Goal: Feedback & Contribution: Leave review/rating

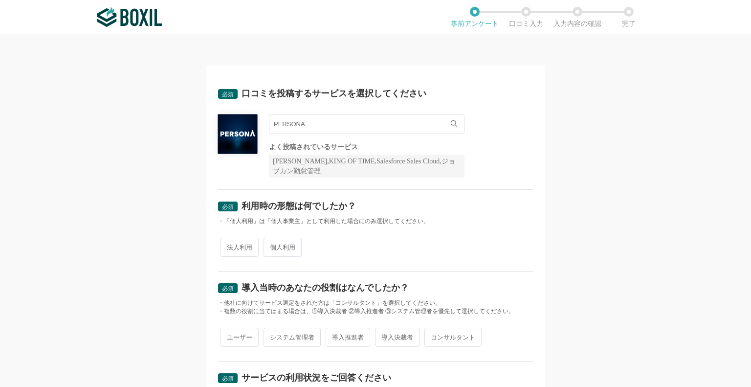
click at [239, 244] on span "法人利用" at bounding box center [239, 247] width 38 height 19
click at [229, 244] on input "法人利用" at bounding box center [226, 242] width 6 height 6
radio input "true"
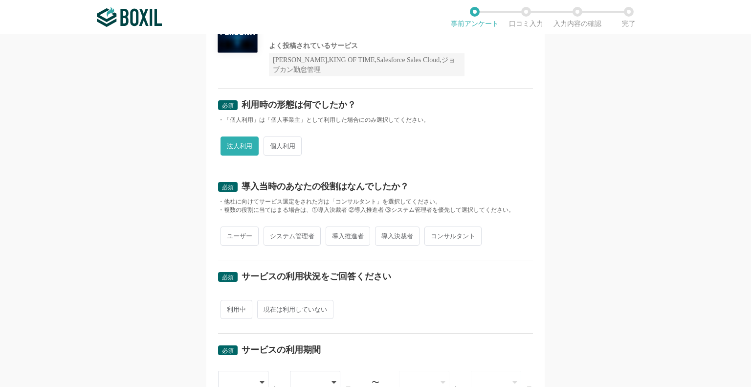
scroll to position [102, 0]
click at [251, 228] on span "ユーザー" at bounding box center [239, 235] width 38 height 19
click at [229, 228] on input "ユーザー" at bounding box center [226, 230] width 6 height 6
radio input "true"
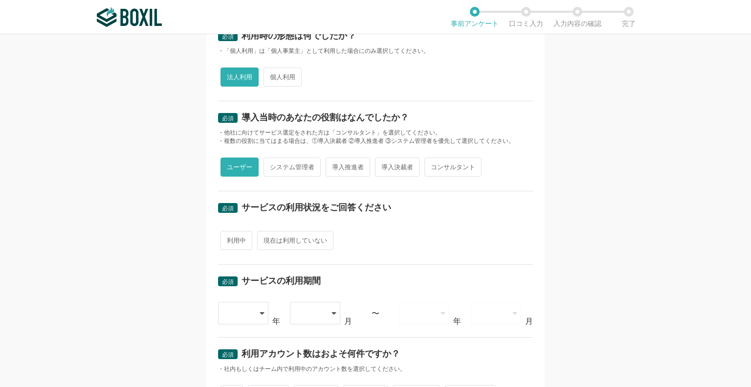
scroll to position [201, 0]
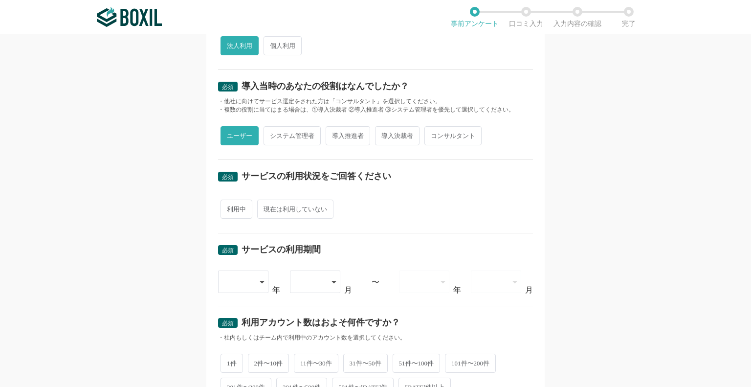
click at [249, 209] on div "利用中 現在は利用していない" at bounding box center [375, 209] width 315 height 24
click at [233, 209] on span "利用中" at bounding box center [236, 208] width 32 height 19
click at [229, 207] on input "利用中" at bounding box center [226, 204] width 6 height 6
radio input "true"
click at [250, 281] on div at bounding box center [243, 281] width 51 height 22
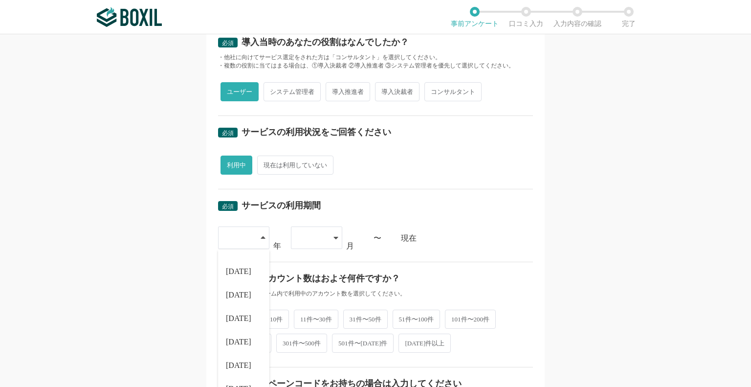
scroll to position [248, 0]
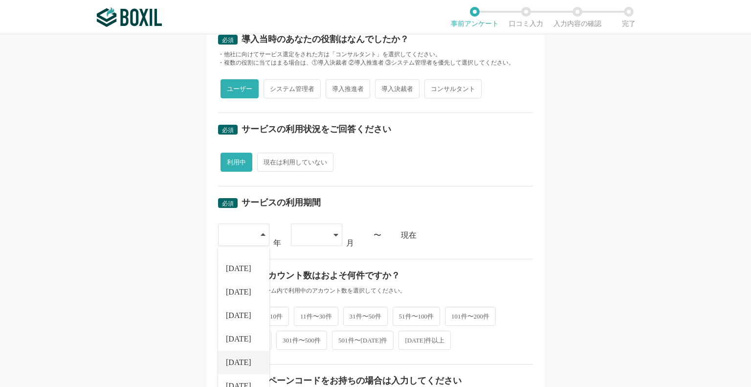
click at [239, 365] on li "[DATE]" at bounding box center [243, 361] width 51 height 23
click at [314, 235] on div at bounding box center [311, 235] width 29 height 22
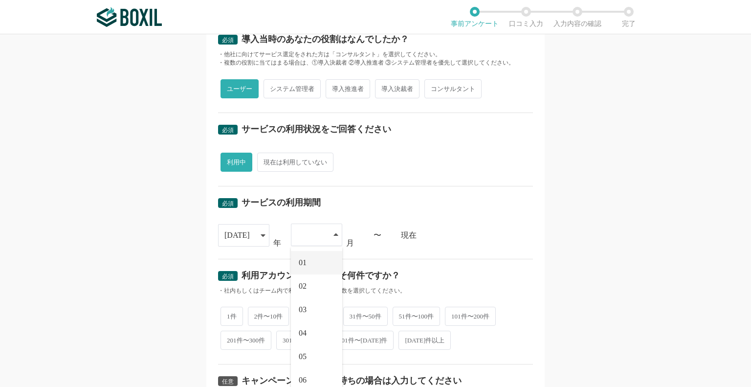
click at [310, 267] on li "01" at bounding box center [316, 262] width 51 height 23
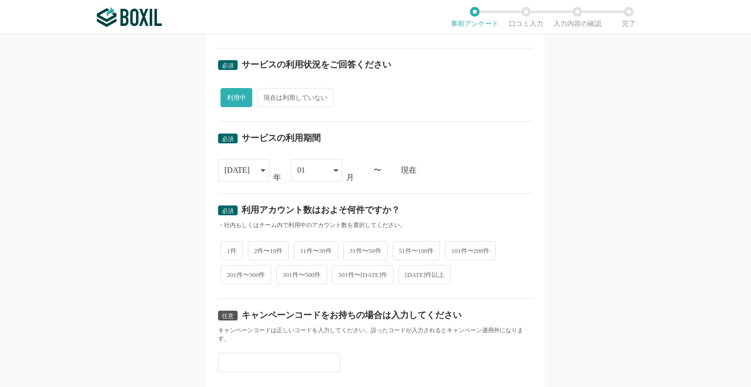
scroll to position [313, 0]
click at [322, 248] on span "11件〜30件" at bounding box center [316, 250] width 44 height 19
click at [303, 248] on input "11件〜30件" at bounding box center [299, 245] width 6 height 6
radio input "true"
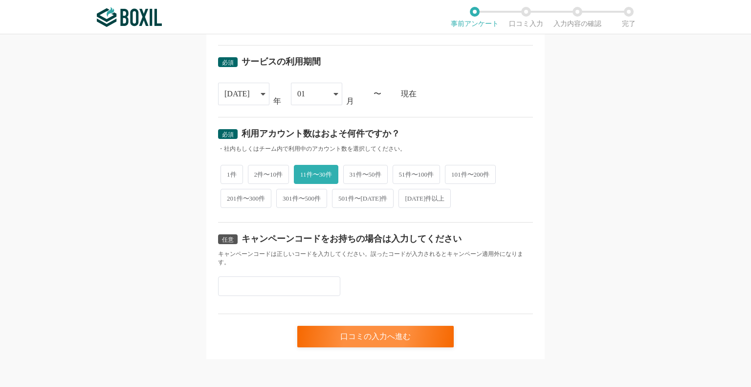
scroll to position [390, 0]
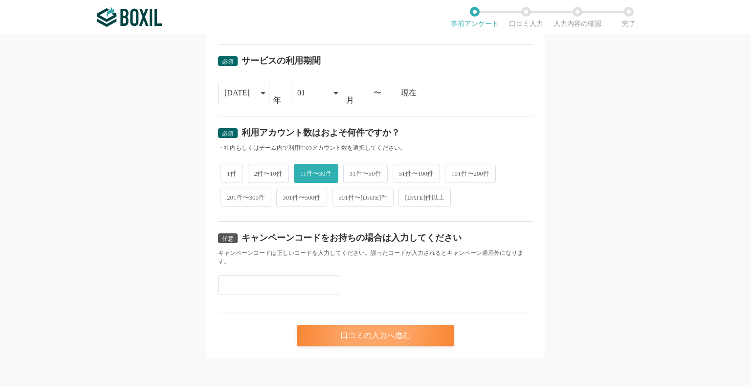
click at [327, 326] on div "口コミの入力へ進む" at bounding box center [375, 336] width 156 height 22
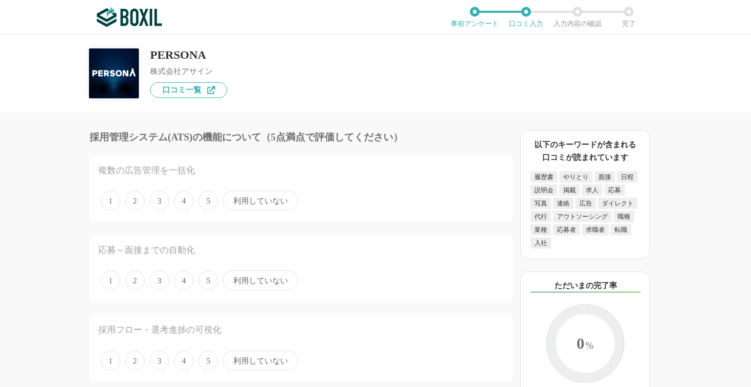
click at [216, 203] on span "5" at bounding box center [208, 201] width 20 height 20
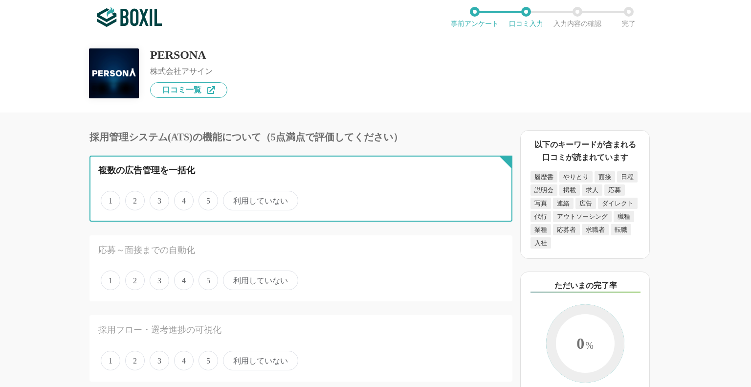
click at [207, 198] on input "5" at bounding box center [204, 195] width 6 height 6
radio input "true"
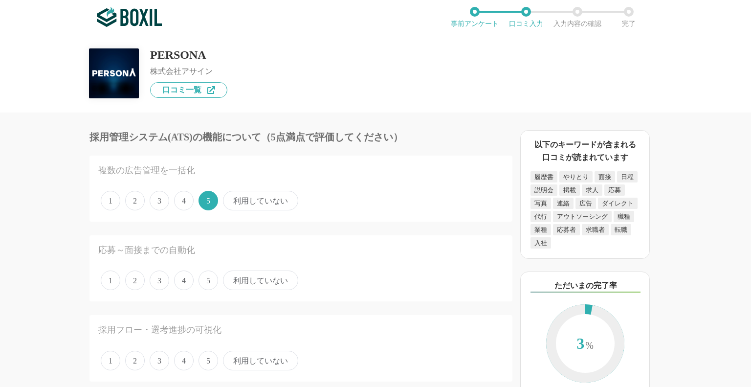
click at [209, 273] on span "5" at bounding box center [208, 280] width 20 height 20
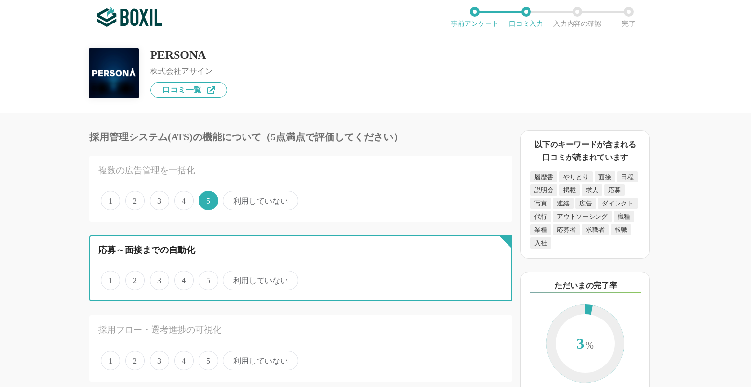
click at [207, 273] on input "5" at bounding box center [204, 275] width 6 height 6
radio input "true"
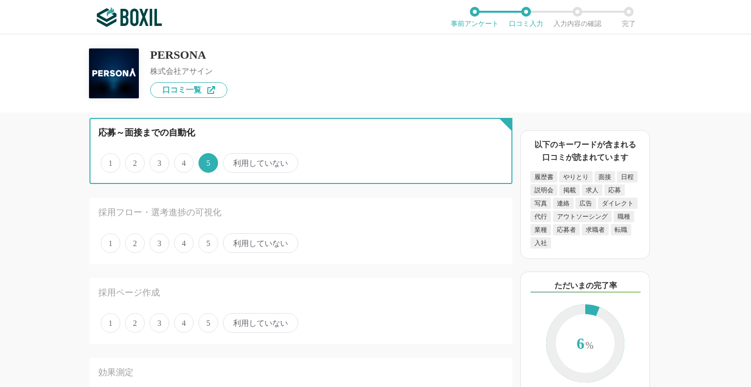
scroll to position [123, 0]
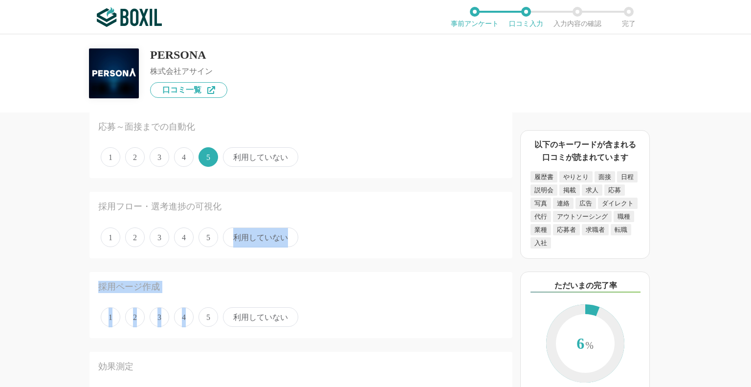
drag, startPoint x: 209, startPoint y: 234, endPoint x: 207, endPoint y: 306, distance: 72.4
click at [207, 307] on span "5" at bounding box center [208, 317] width 20 height 20
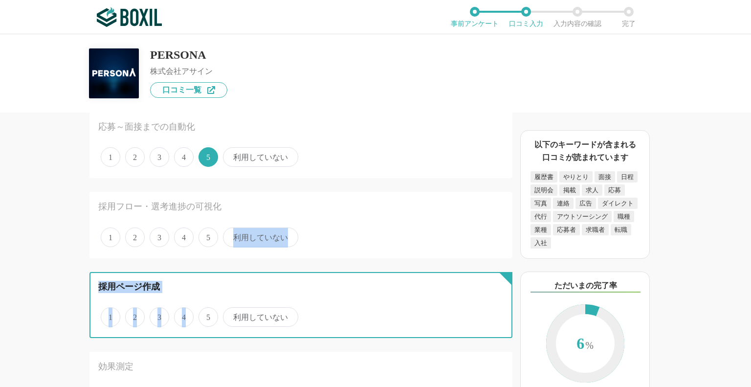
click at [207, 308] on input "5" at bounding box center [204, 311] width 6 height 6
radio input "true"
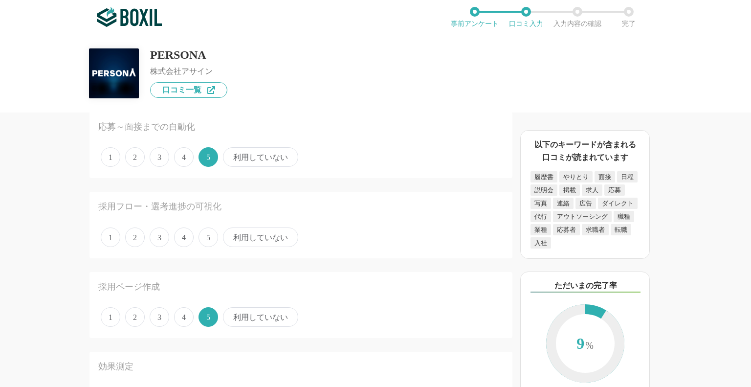
click at [213, 235] on span "5" at bounding box center [208, 237] width 20 height 20
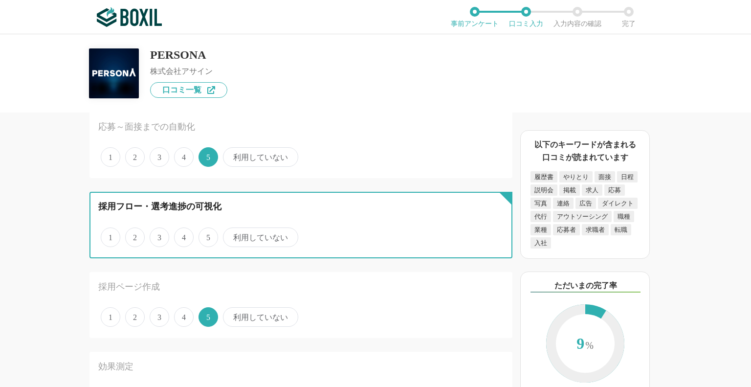
click at [207, 235] on input "5" at bounding box center [204, 232] width 6 height 6
radio input "true"
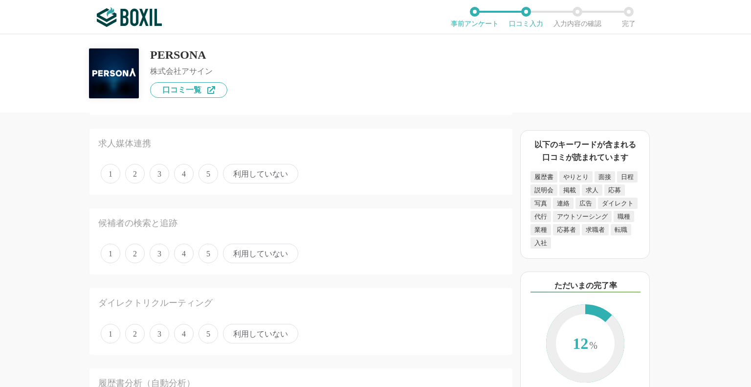
scroll to position [442, 0]
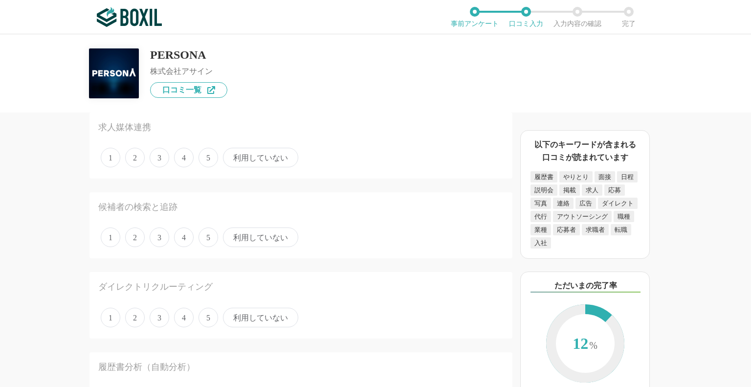
click at [197, 154] on div "1 2 3 4 5 利用していない" at bounding box center [300, 157] width 405 height 24
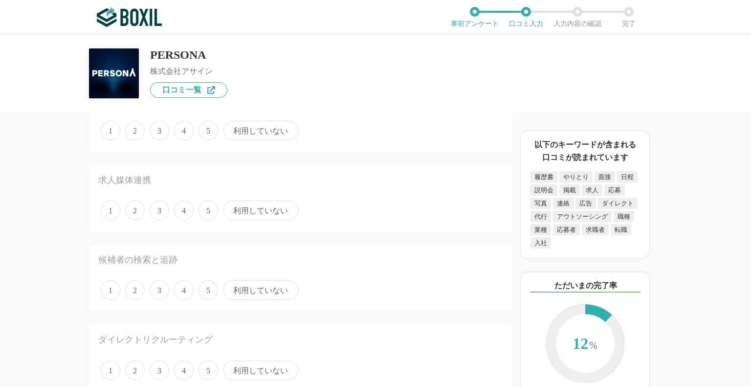
scroll to position [388, 0]
click at [205, 131] on span "5" at bounding box center [208, 132] width 20 height 20
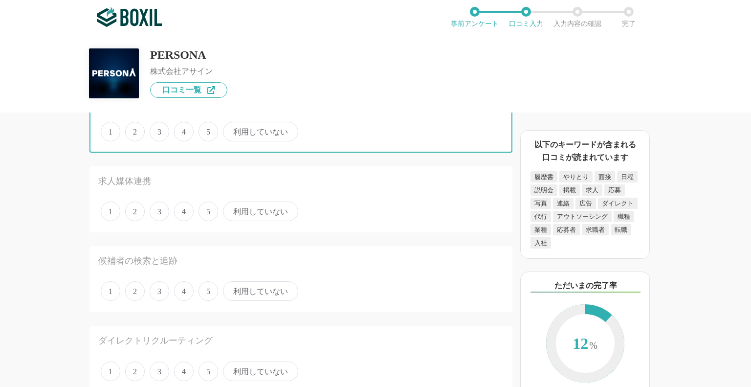
click at [205, 130] on input "5" at bounding box center [204, 126] width 6 height 6
radio input "true"
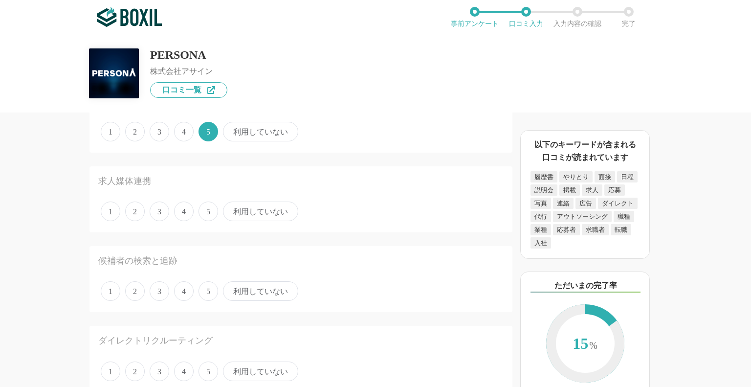
click at [207, 214] on span "5" at bounding box center [208, 211] width 20 height 20
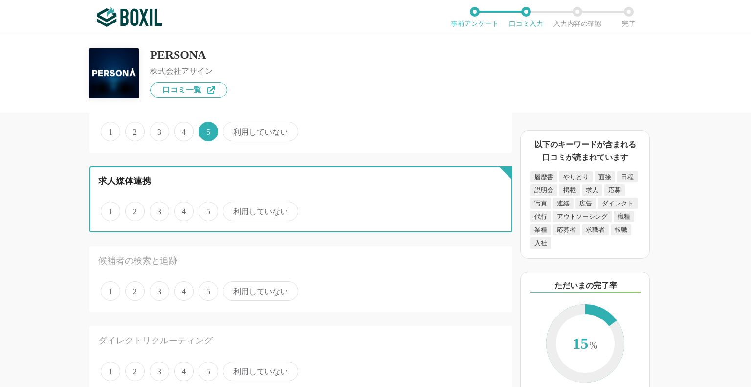
click at [207, 209] on input "5" at bounding box center [204, 206] width 6 height 6
radio input "true"
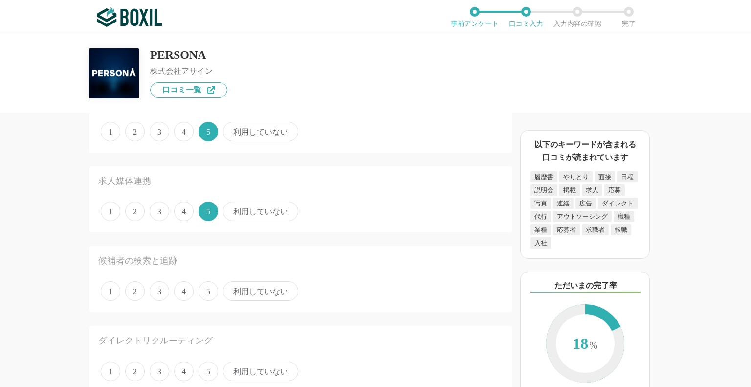
click at [202, 287] on span "5" at bounding box center [208, 291] width 20 height 20
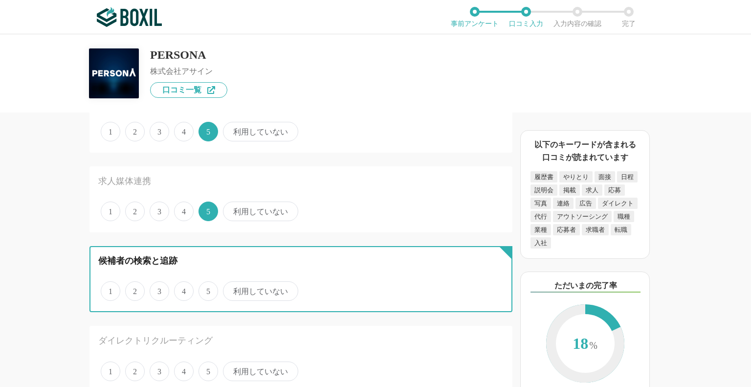
click at [202, 287] on input "5" at bounding box center [204, 286] width 6 height 6
radio input "true"
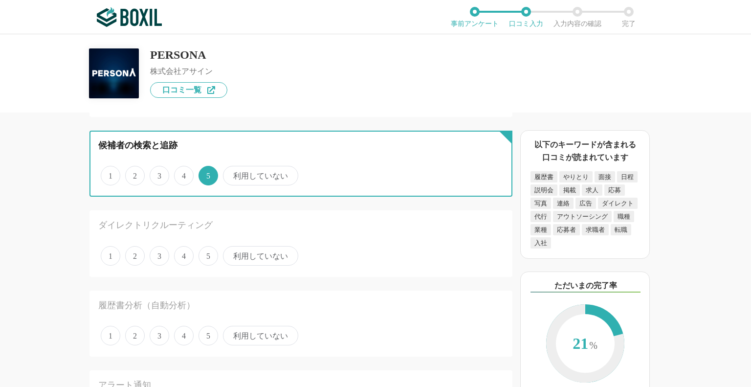
scroll to position [506, 0]
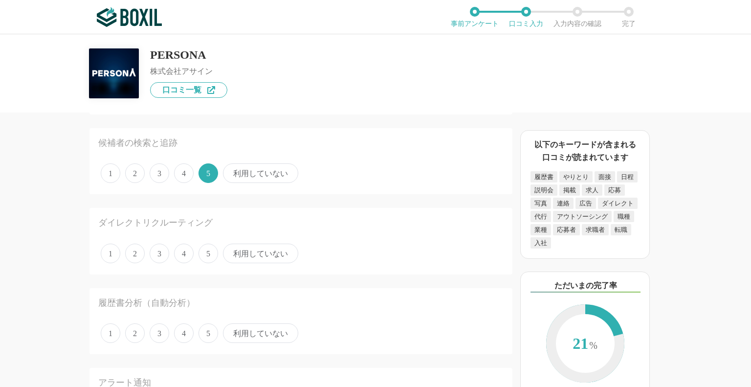
click at [211, 249] on span "5" at bounding box center [208, 253] width 20 height 20
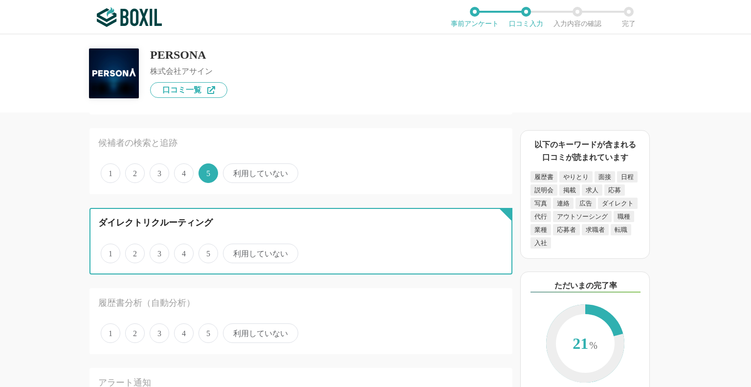
click at [207, 249] on input "5" at bounding box center [204, 248] width 6 height 6
radio input "true"
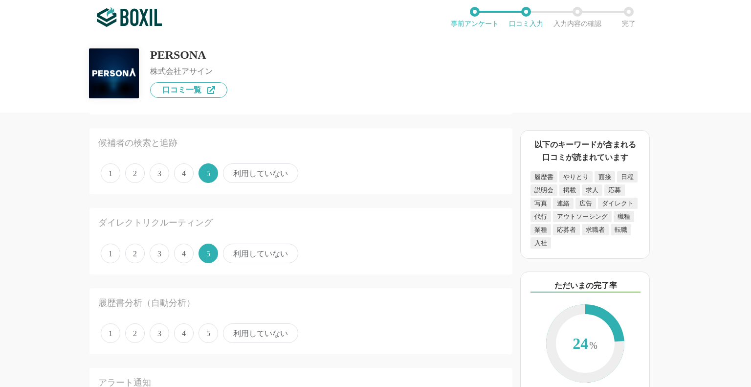
click at [215, 323] on span "5" at bounding box center [208, 333] width 20 height 20
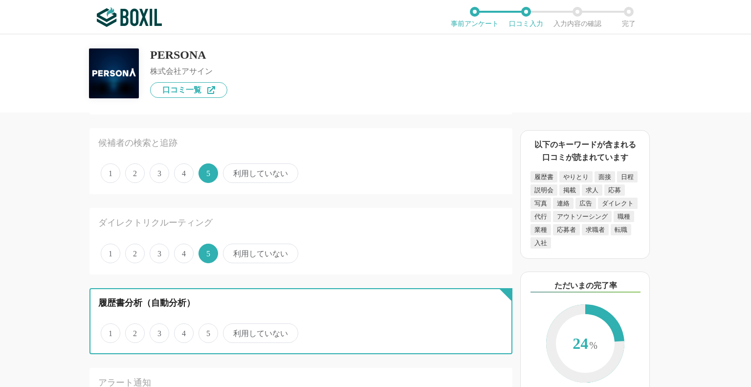
click at [207, 325] on input "5" at bounding box center [204, 328] width 6 height 6
radio input "true"
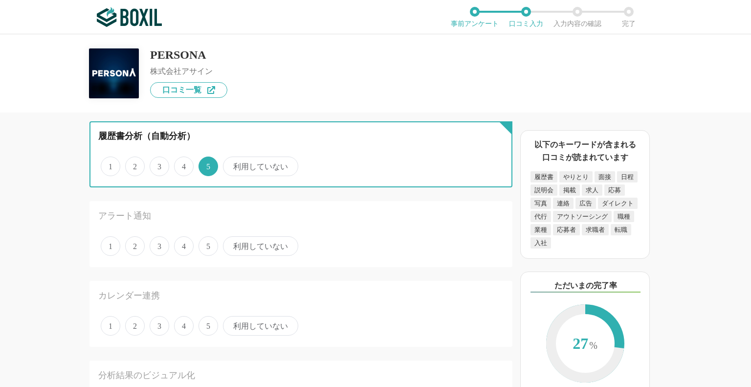
scroll to position [672, 0]
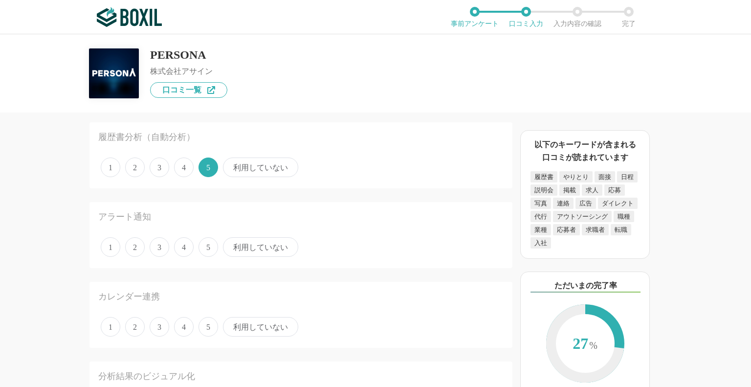
click at [206, 240] on span "5" at bounding box center [208, 247] width 20 height 20
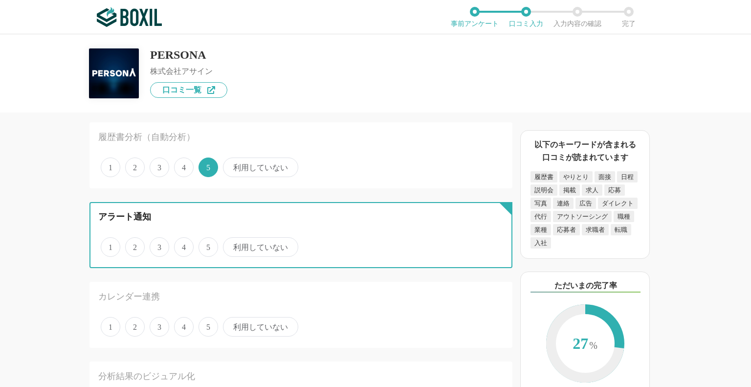
click at [206, 240] on input "5" at bounding box center [204, 242] width 6 height 6
radio input "true"
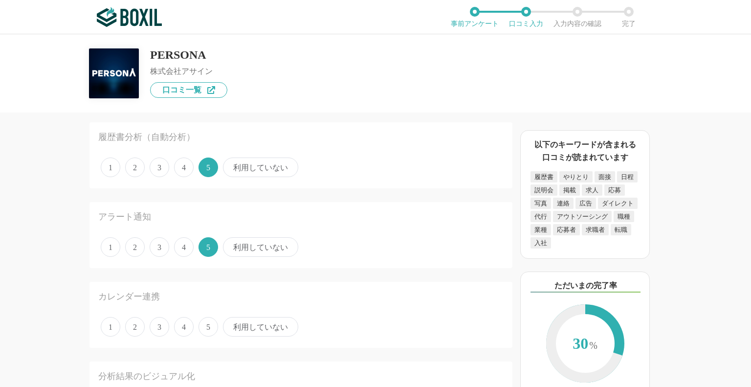
click at [210, 322] on span "5" at bounding box center [208, 327] width 20 height 20
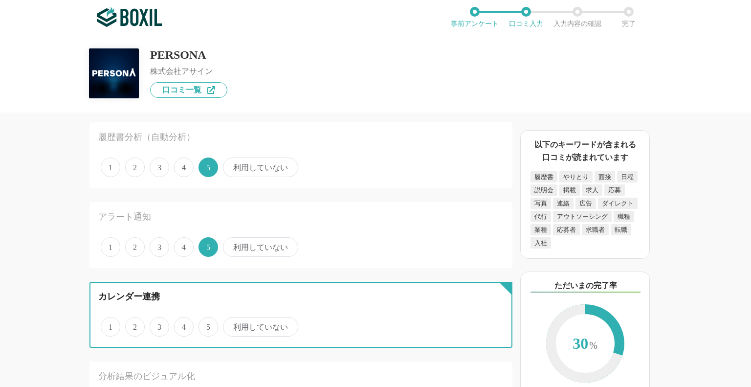
click at [207, 322] on input "5" at bounding box center [204, 321] width 6 height 6
radio input "true"
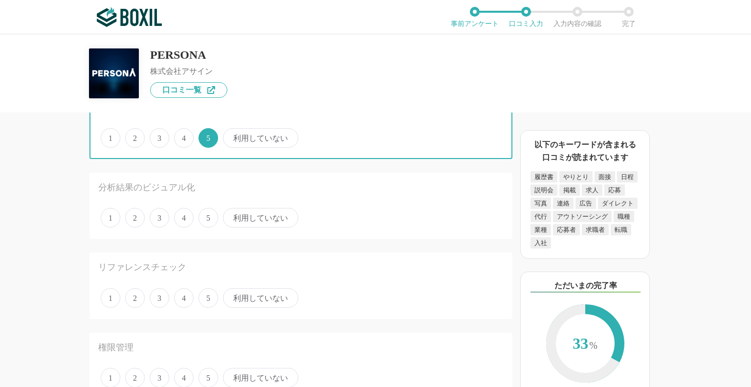
scroll to position [876, 0]
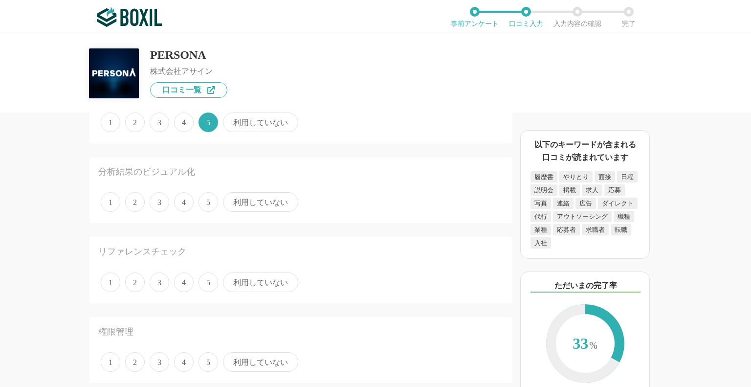
click at [204, 208] on div "1 2 3 4 5 利用していない" at bounding box center [300, 202] width 405 height 24
click at [206, 206] on span "5" at bounding box center [208, 202] width 20 height 20
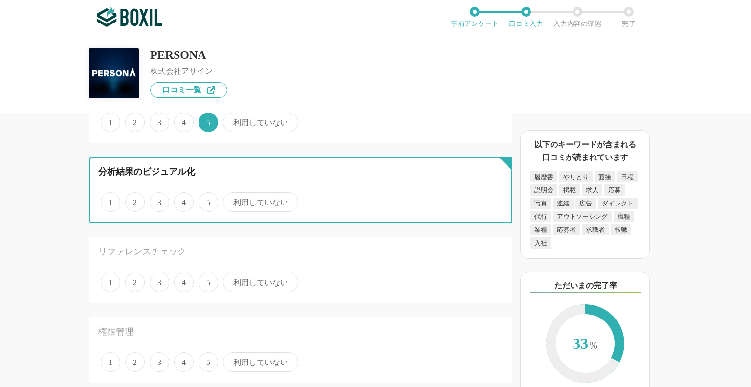
click at [206, 200] on input "5" at bounding box center [204, 197] width 6 height 6
radio input "true"
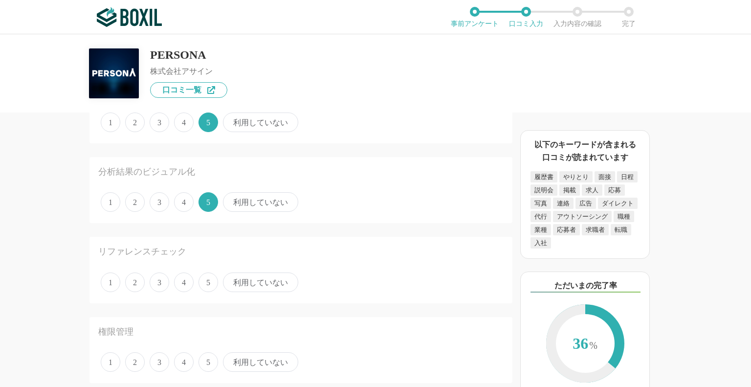
click at [205, 264] on div "リファレンスチェック 1 2 3 4 5 利用していない" at bounding box center [300, 270] width 423 height 66
click at [206, 276] on span "5" at bounding box center [208, 282] width 20 height 20
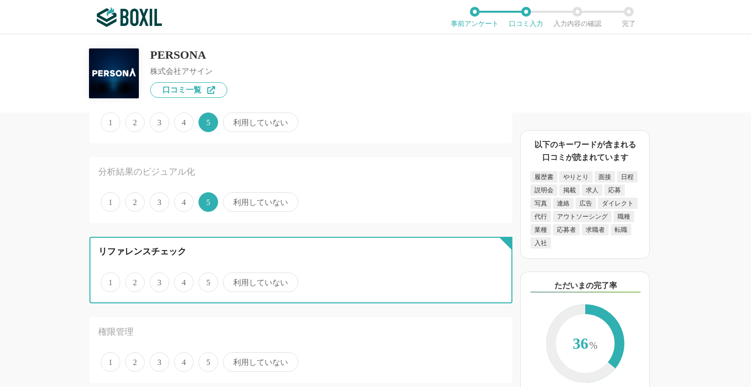
click at [206, 276] on input "5" at bounding box center [204, 277] width 6 height 6
radio input "true"
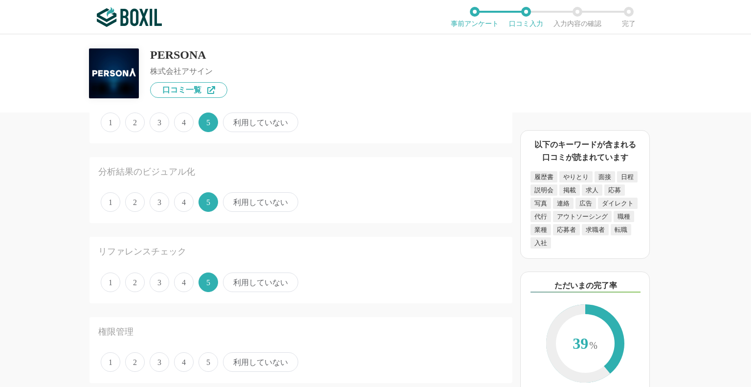
click at [203, 361] on span "5" at bounding box center [208, 362] width 20 height 20
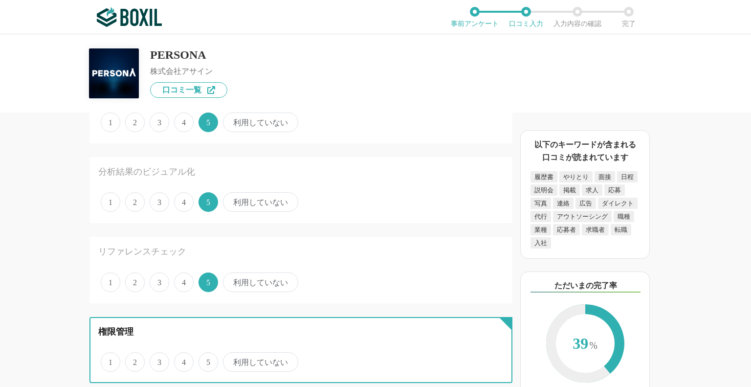
click at [203, 360] on input "5" at bounding box center [204, 356] width 6 height 6
radio input "true"
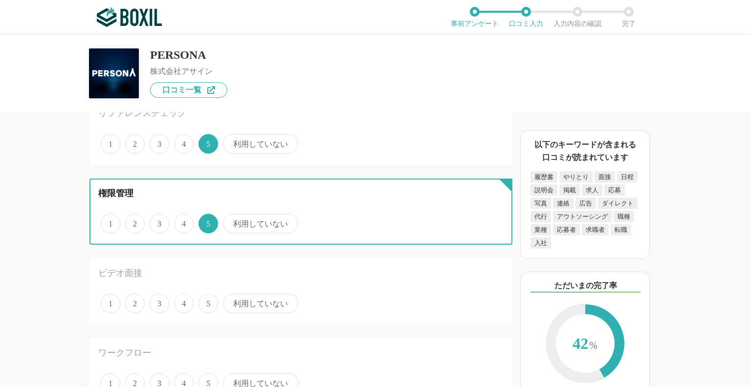
scroll to position [1015, 0]
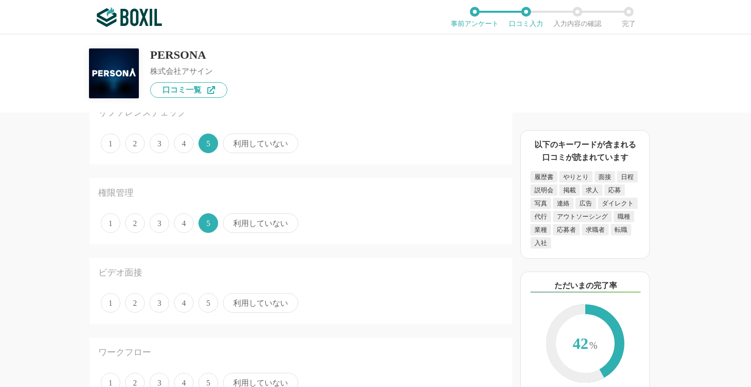
click at [203, 302] on span "5" at bounding box center [208, 303] width 20 height 20
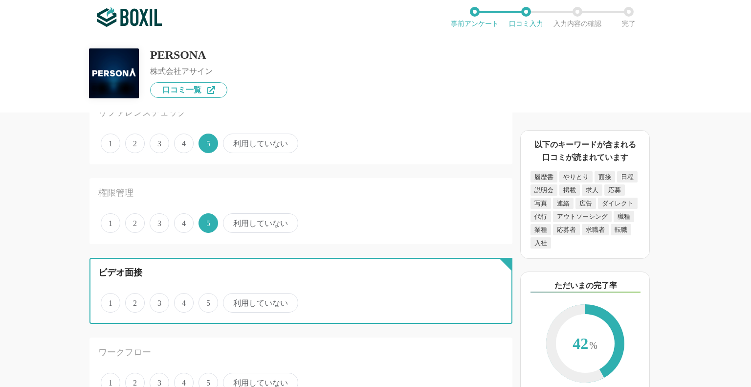
click at [203, 301] on input "5" at bounding box center [204, 297] width 6 height 6
radio input "true"
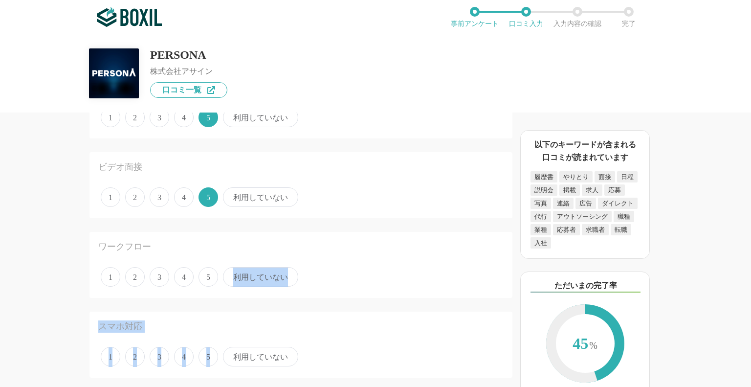
drag, startPoint x: 209, startPoint y: 275, endPoint x: 210, endPoint y: 346, distance: 70.4
click at [210, 347] on span "5" at bounding box center [208, 357] width 20 height 20
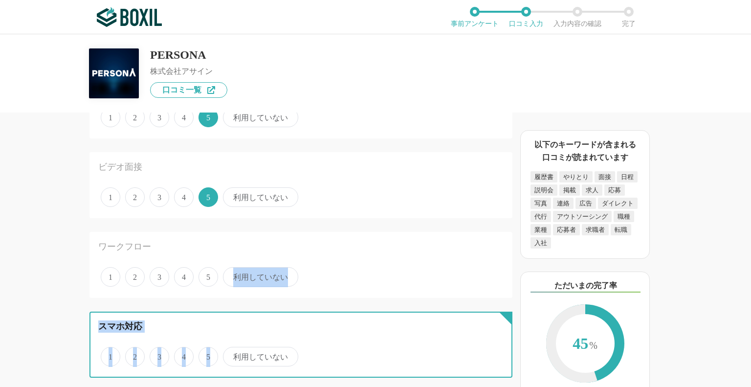
click at [207, 348] on input "5" at bounding box center [204, 351] width 6 height 6
radio input "true"
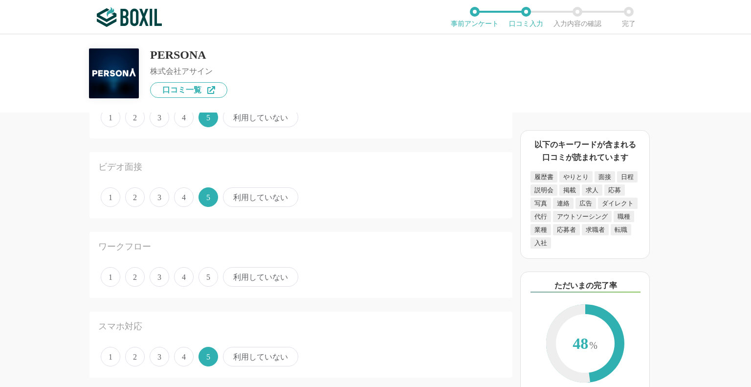
click at [204, 256] on div "ワークフロー 1 2 3 4 5 利用していない" at bounding box center [300, 265] width 423 height 66
click at [207, 267] on span "5" at bounding box center [208, 277] width 20 height 20
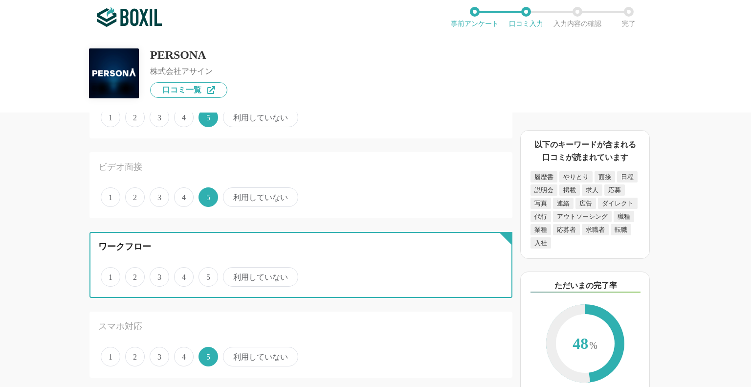
click at [207, 268] on input "5" at bounding box center [204, 271] width 6 height 6
radio input "true"
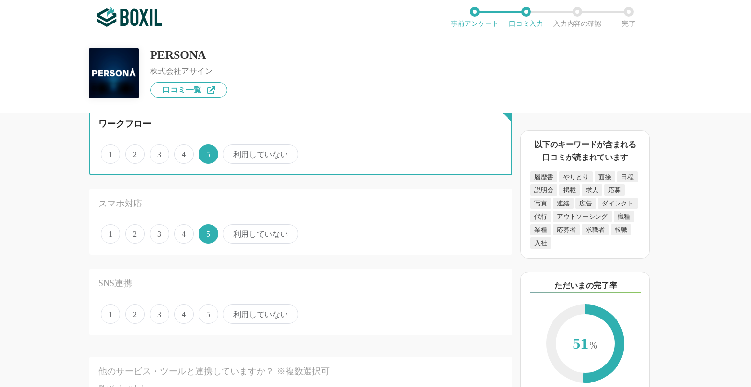
scroll to position [1244, 0]
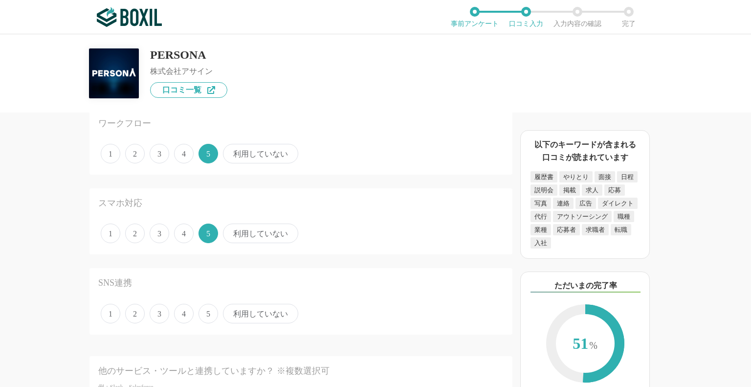
click at [211, 312] on span "5" at bounding box center [208, 314] width 20 height 20
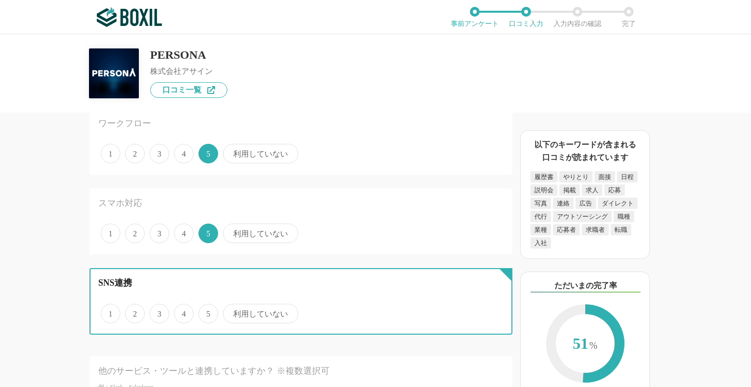
click at [207, 311] on input "5" at bounding box center [204, 308] width 6 height 6
radio input "true"
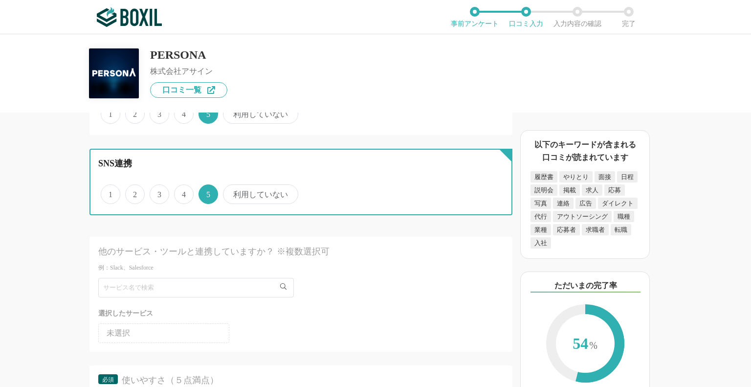
scroll to position [1363, 0]
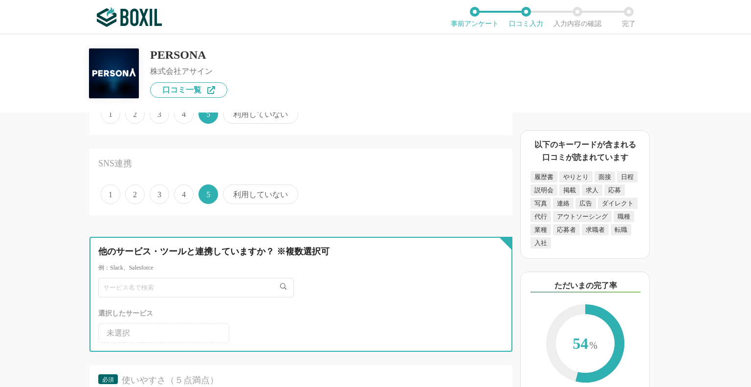
click at [222, 278] on input "text" at bounding box center [196, 288] width 196 height 20
type input "google"
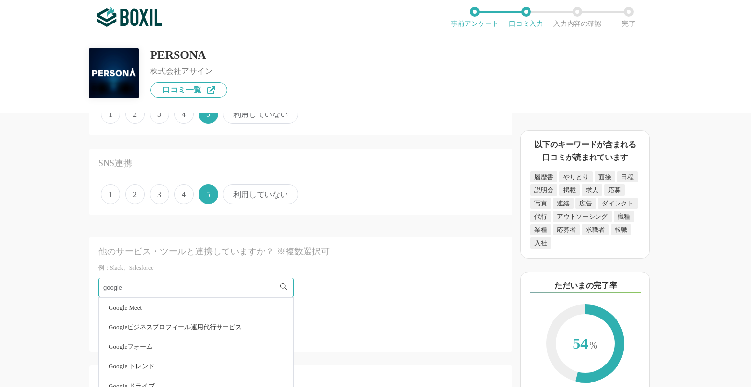
click at [174, 303] on li "Google Meet" at bounding box center [196, 308] width 195 height 20
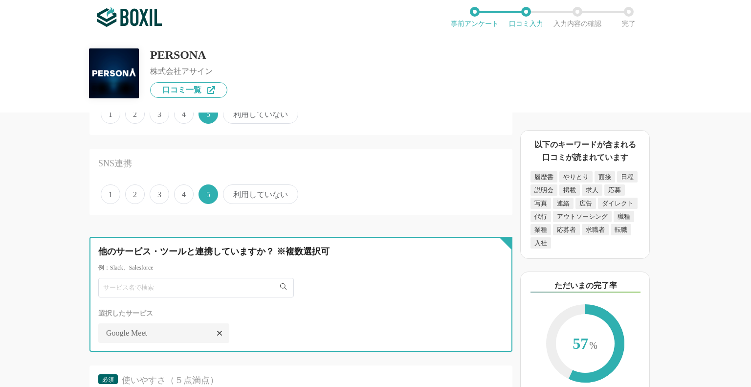
click at [180, 289] on input "text" at bounding box center [196, 288] width 196 height 20
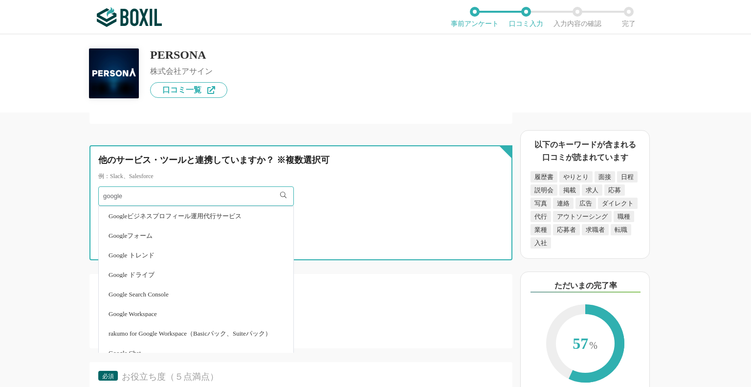
scroll to position [1453, 0]
type input "g"
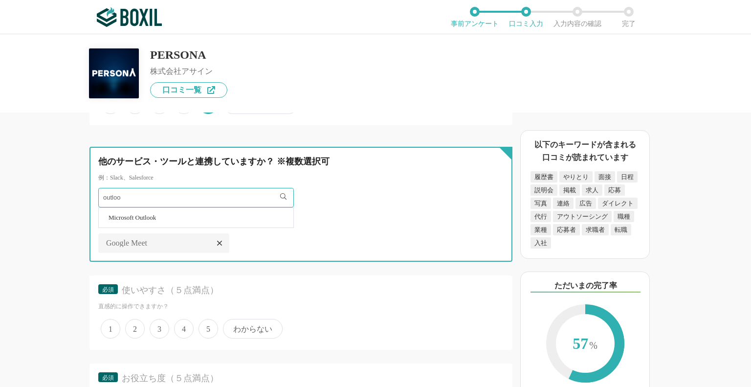
type input "outloo"
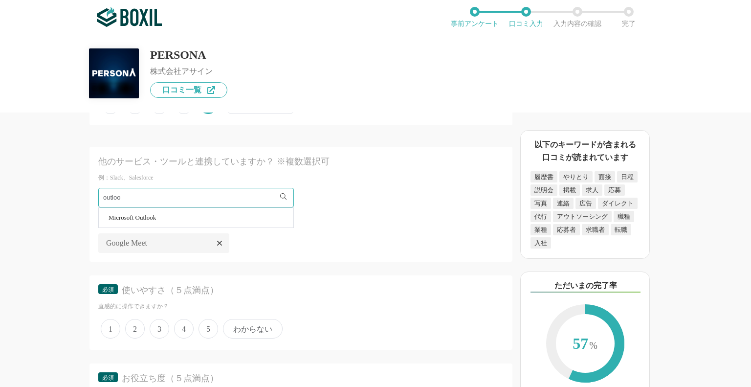
click at [184, 216] on li "Microsoft Outlook" at bounding box center [196, 218] width 195 height 20
click at [205, 319] on span "5" at bounding box center [208, 329] width 20 height 20
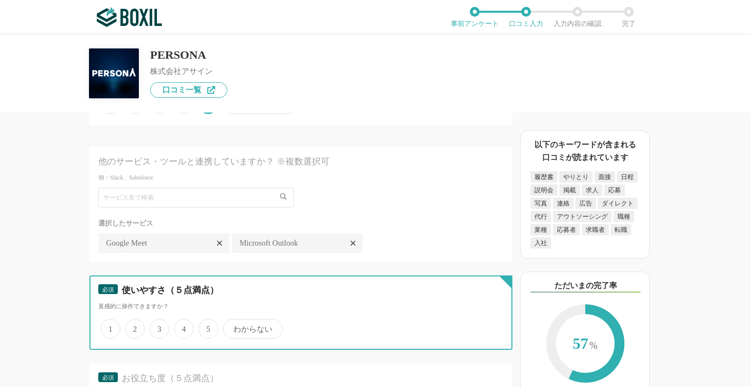
click at [205, 320] on input "5" at bounding box center [204, 323] width 6 height 6
radio input "true"
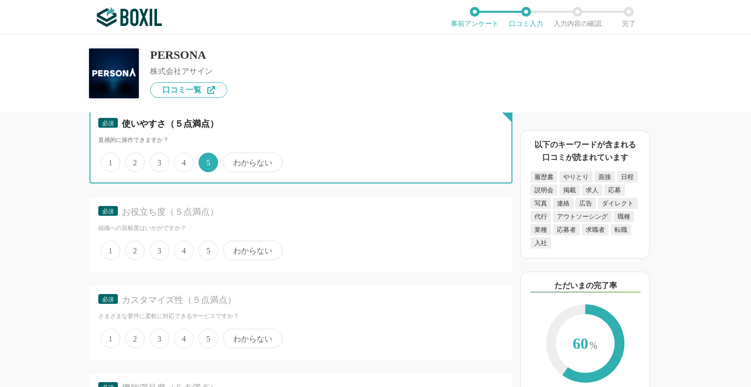
scroll to position [1620, 0]
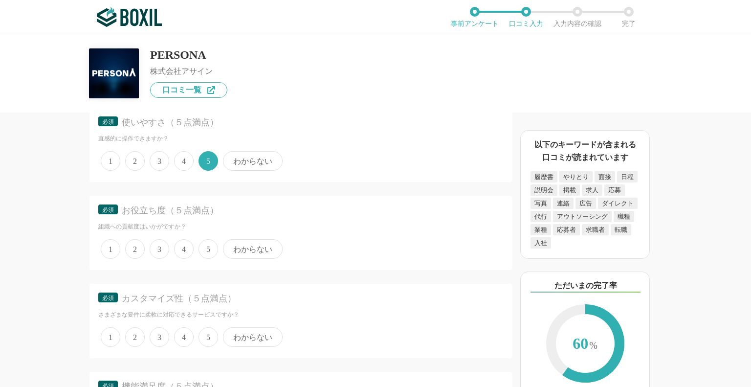
click at [201, 332] on span "5" at bounding box center [208, 337] width 20 height 20
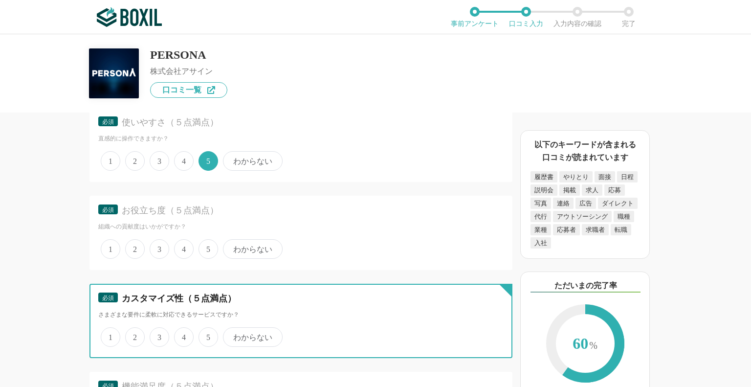
click at [201, 332] on input "5" at bounding box center [204, 331] width 6 height 6
radio input "true"
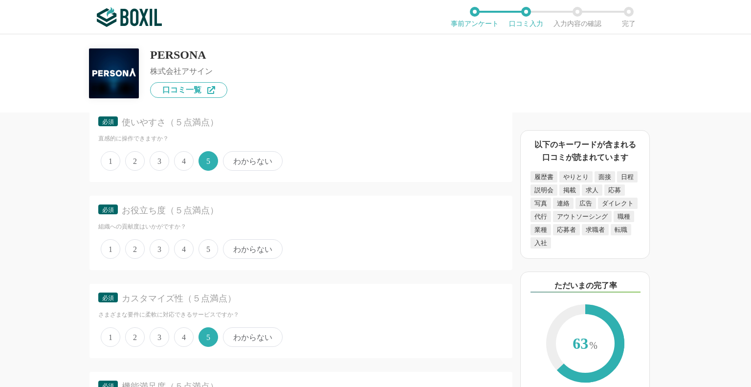
click at [215, 239] on span "5" at bounding box center [208, 249] width 20 height 20
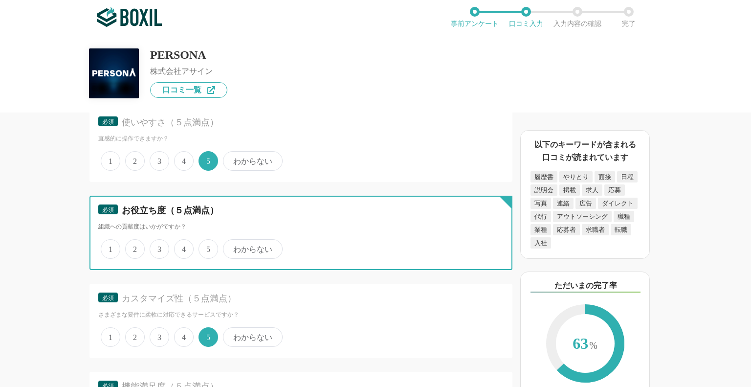
click at [207, 240] on input "5" at bounding box center [204, 243] width 6 height 6
radio input "true"
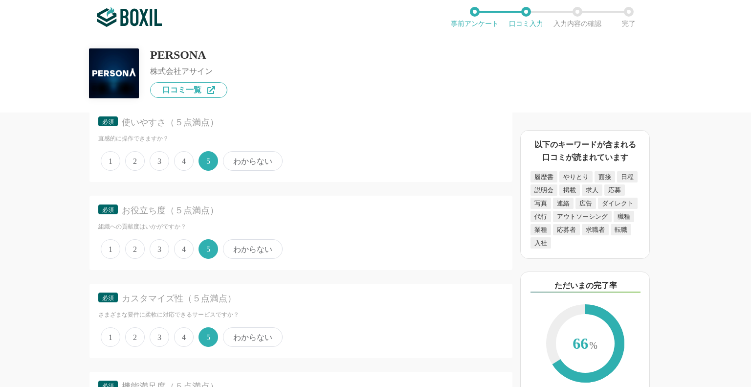
click at [192, 327] on span "4" at bounding box center [184, 337] width 20 height 20
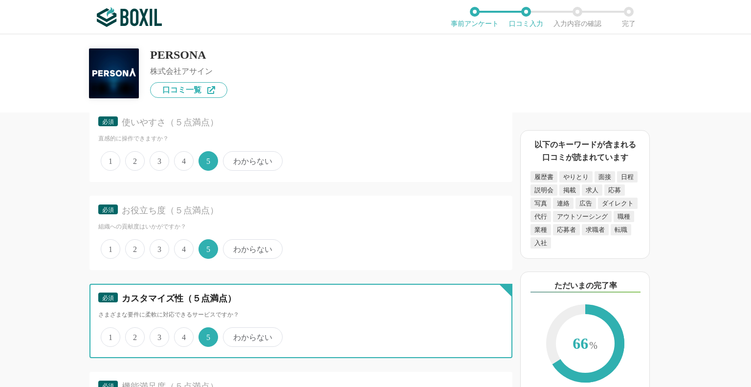
click at [183, 328] on input "4" at bounding box center [179, 331] width 6 height 6
radio input "true"
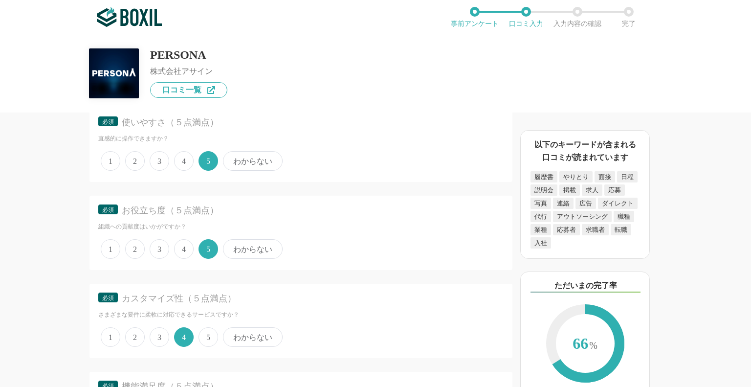
click at [212, 327] on span "5" at bounding box center [208, 337] width 20 height 20
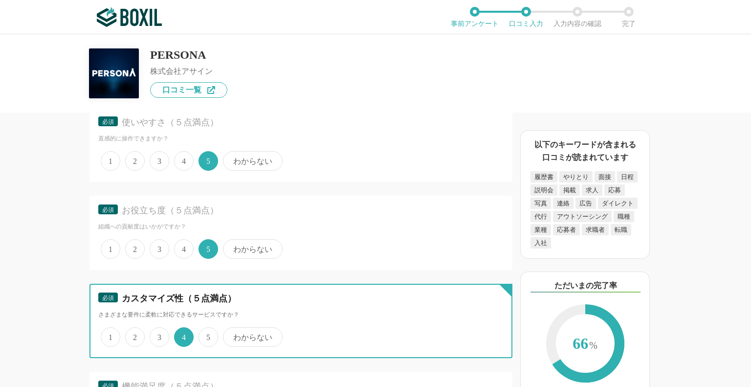
click at [207, 328] on input "5" at bounding box center [204, 331] width 6 height 6
radio input "true"
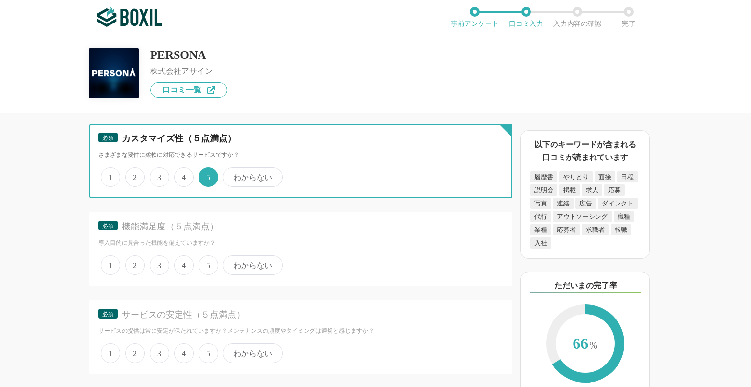
scroll to position [1781, 0]
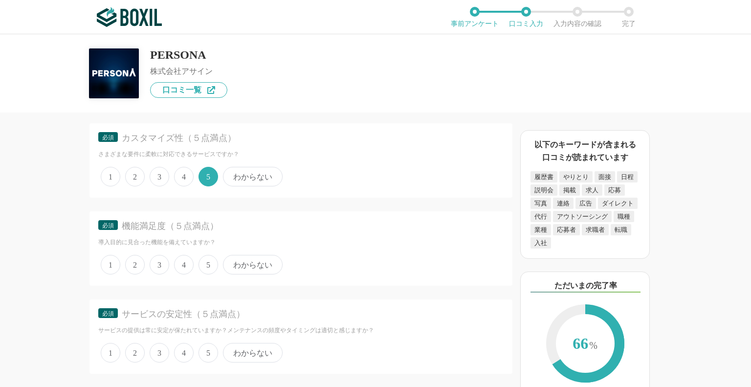
click at [206, 258] on span "5" at bounding box center [208, 265] width 20 height 20
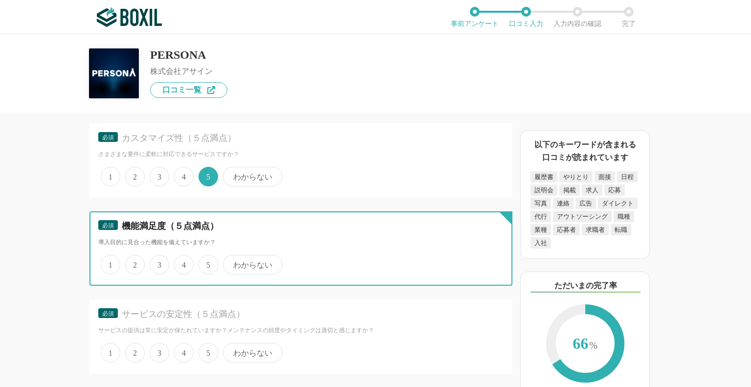
click at [206, 258] on input "5" at bounding box center [204, 259] width 6 height 6
radio input "true"
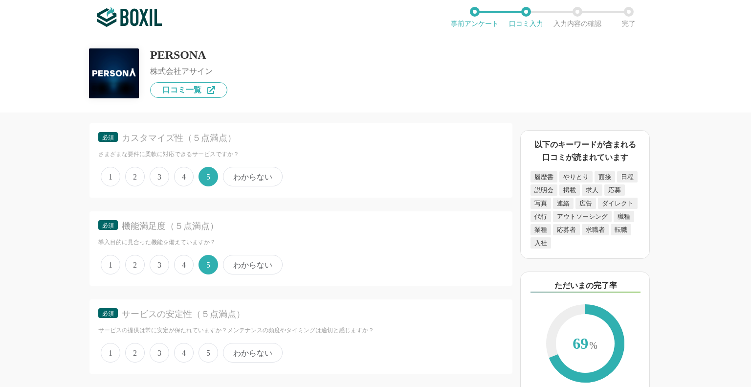
click at [210, 348] on span "5" at bounding box center [208, 353] width 20 height 20
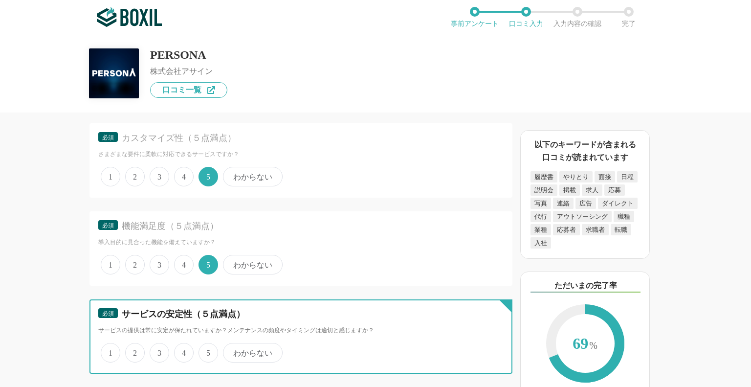
click at [207, 348] on input "5" at bounding box center [204, 347] width 6 height 6
radio input "true"
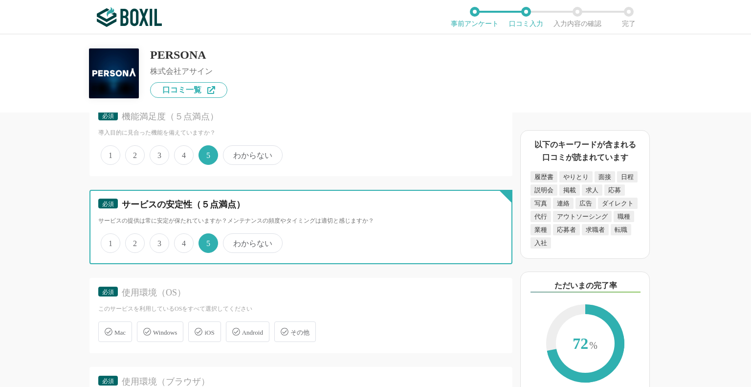
scroll to position [1957, 0]
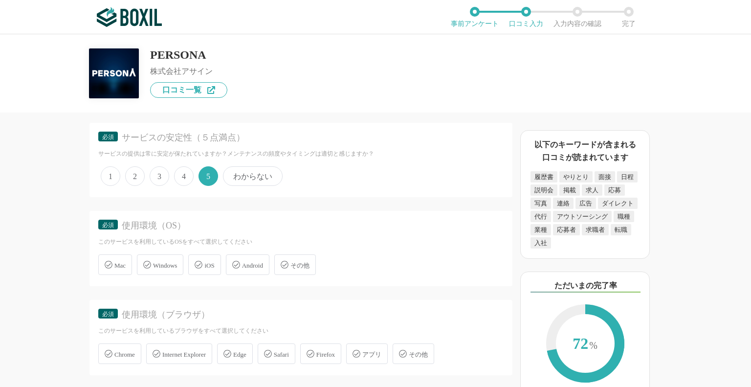
click at [181, 254] on div "Windows" at bounding box center [160, 264] width 46 height 21
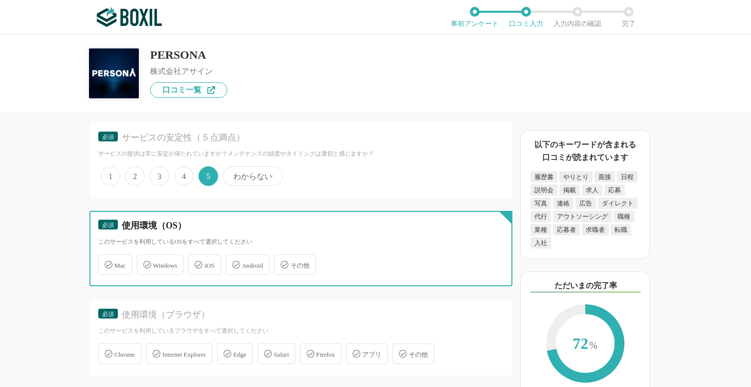
click at [145, 256] on input "Windows" at bounding box center [142, 259] width 6 height 6
checkbox input "true"
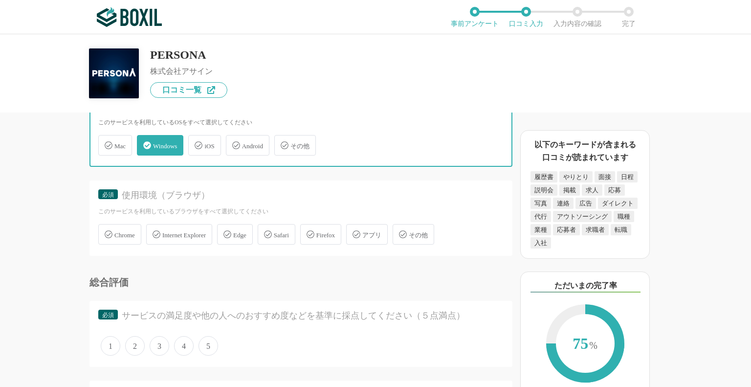
scroll to position [2078, 0]
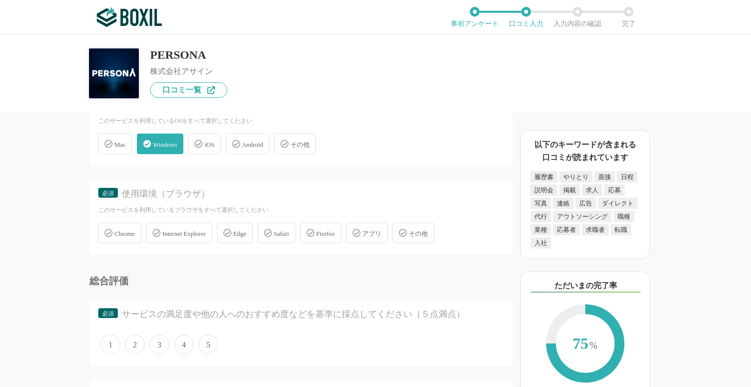
click at [141, 224] on div "Chrome" at bounding box center [119, 232] width 43 height 21
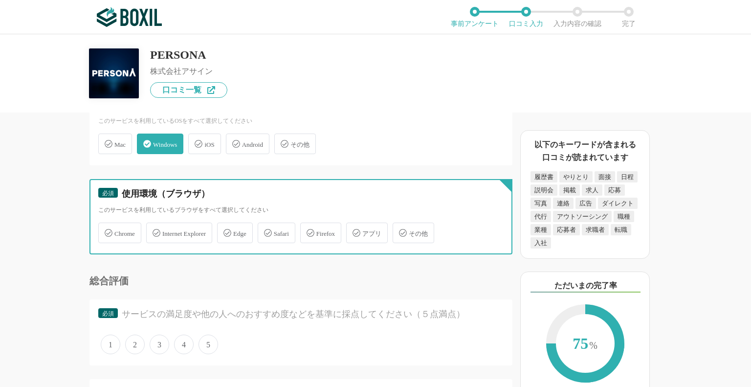
click at [107, 224] on input "Chrome" at bounding box center [103, 227] width 6 height 6
checkbox input "true"
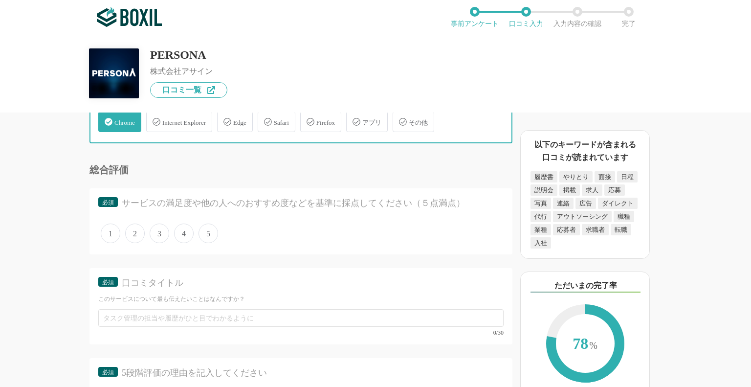
scroll to position [2189, 0]
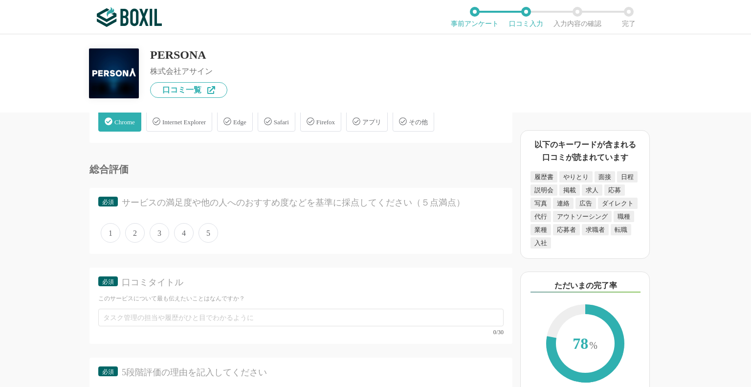
click at [213, 223] on span "5" at bounding box center [208, 233] width 20 height 20
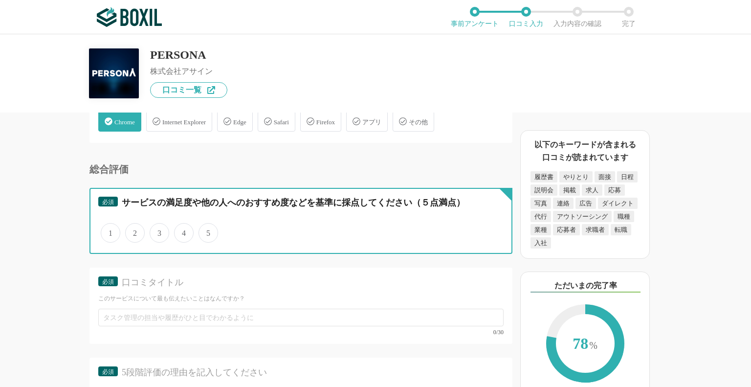
click at [207, 224] on input "5" at bounding box center [204, 227] width 6 height 6
radio input "true"
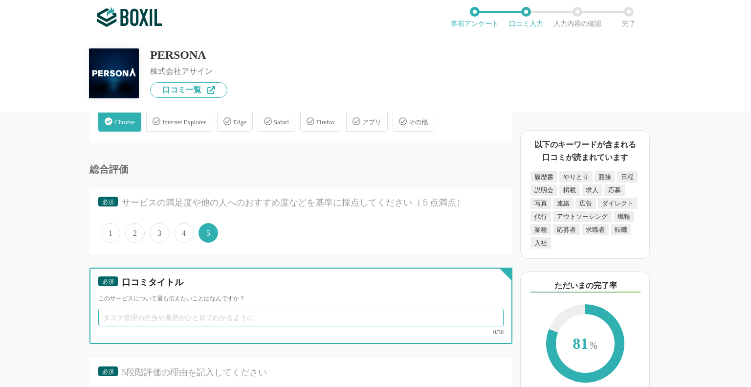
click at [201, 308] on input "text" at bounding box center [300, 317] width 405 height 18
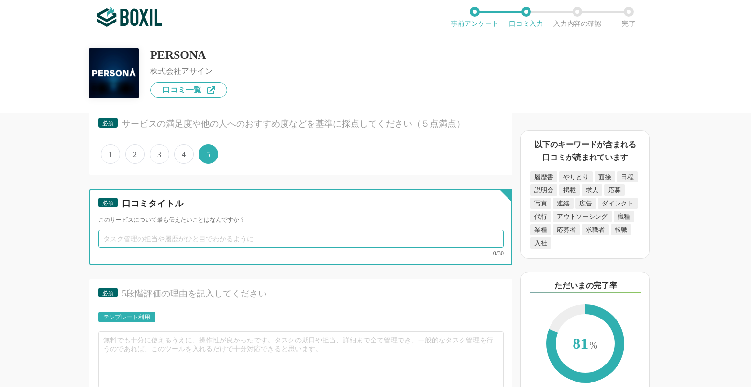
scroll to position [2270, 0]
type input "s"
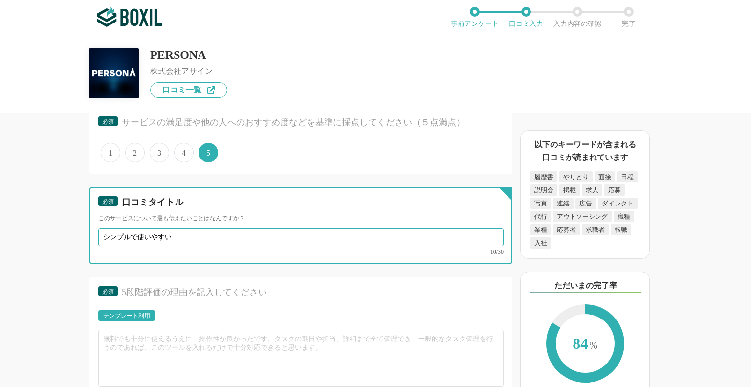
type input "シンプルで使いやすい"
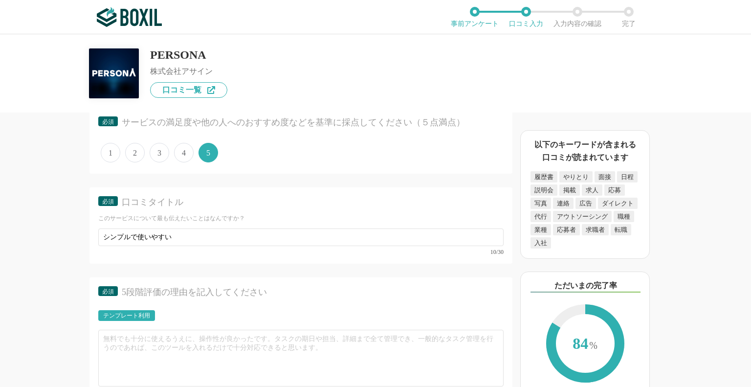
click at [175, 316] on div "テンプレート利用 0/200" at bounding box center [300, 352] width 405 height 85
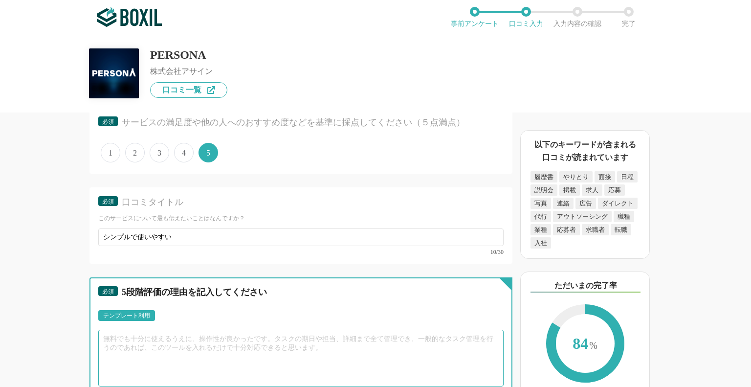
click at [168, 338] on textarea at bounding box center [300, 357] width 405 height 57
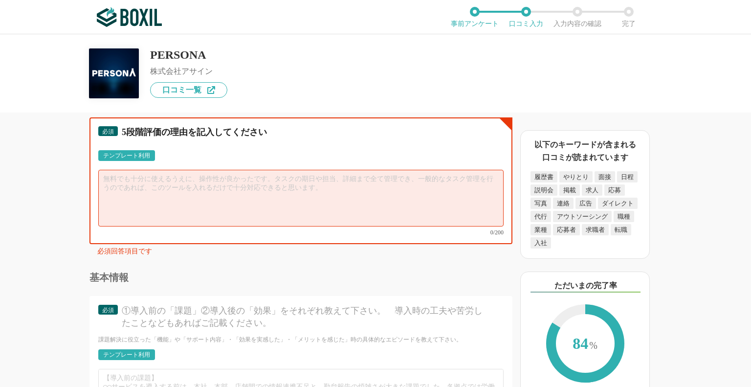
scroll to position [2473, 0]
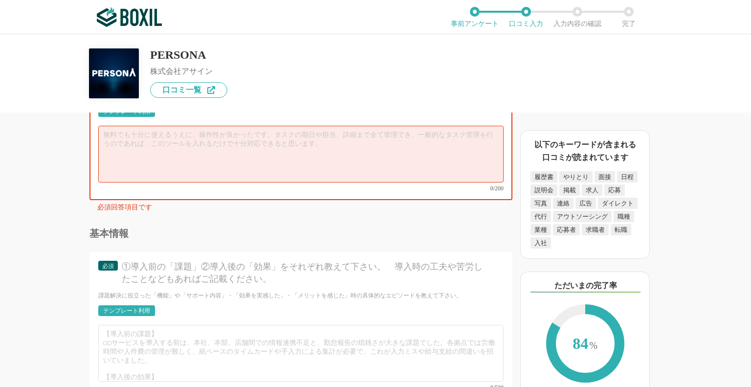
click at [195, 261] on div "①導入前の「課題」②導入後の「効果」をそれぞれ教えて下さい。　導入時の工夫や苦労したことなどもあればご記載ください。" at bounding box center [304, 273] width 365 height 24
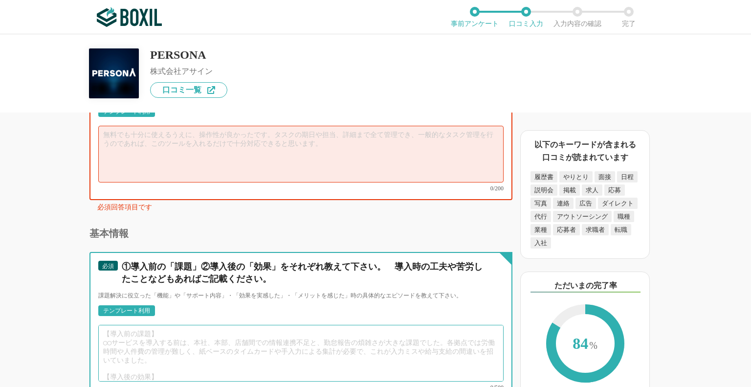
click at [176, 325] on textarea at bounding box center [300, 353] width 405 height 57
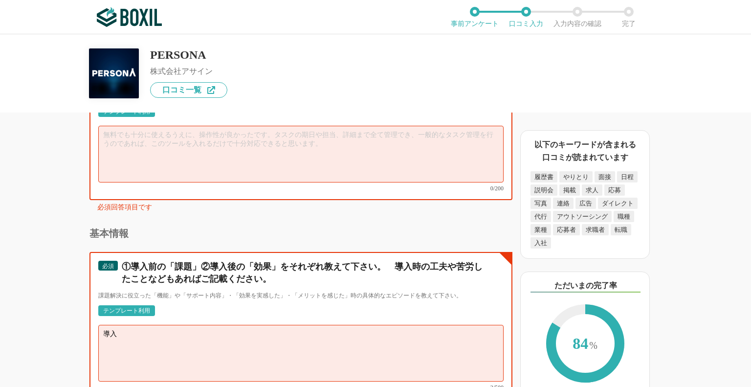
type textarea "導"
click at [424, 325] on textarea "複数の媒体からの情報を整理するのに時間がかかっており、日程調整など後手に回ってしまっていた。" at bounding box center [300, 353] width 405 height 57
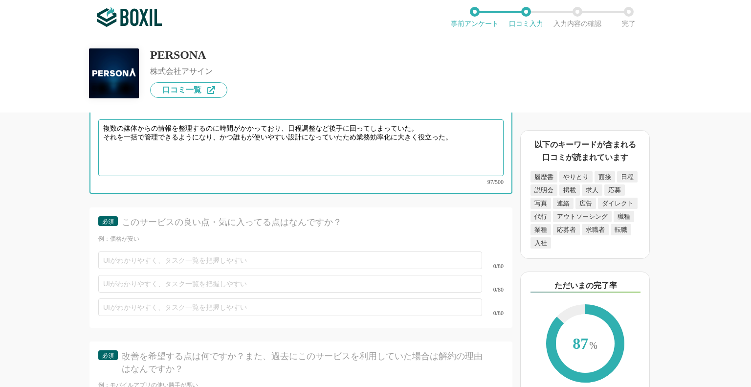
scroll to position [2680, 0]
type textarea "複数の媒体からの情報を整理するのに時間がかかっており、日程調整など後手に回ってしまっていた。 それを一括で管理できるようになり、かつ誰もが使いやすい設計になっ…"
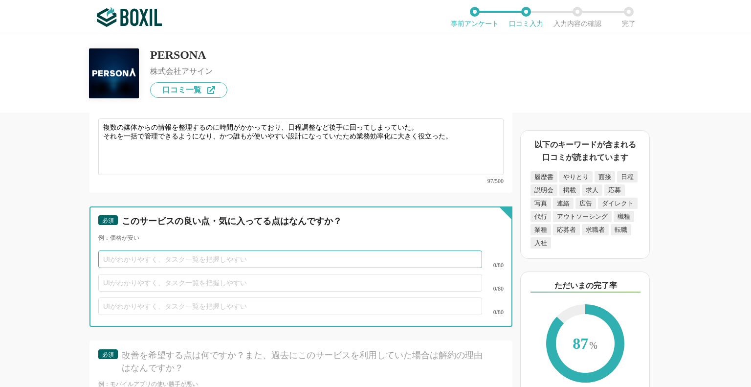
click at [266, 250] on input "text" at bounding box center [290, 259] width 384 height 18
type input "UIがわかりやすく、各項目管理しやすい"
click at [257, 274] on input "text" at bounding box center [290, 283] width 384 height 18
click at [149, 274] on input "候補者の情報が詳細に分析できる" at bounding box center [290, 283] width 384 height 18
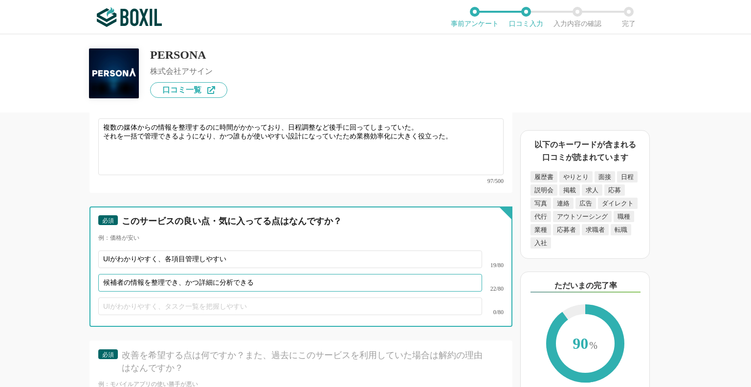
click at [181, 274] on input "候補者の情報を整理でき、かつ詳細に分析できる" at bounding box center [290, 283] width 384 height 18
type input "候補者の情報を整理できてかつ詳細に分析できる"
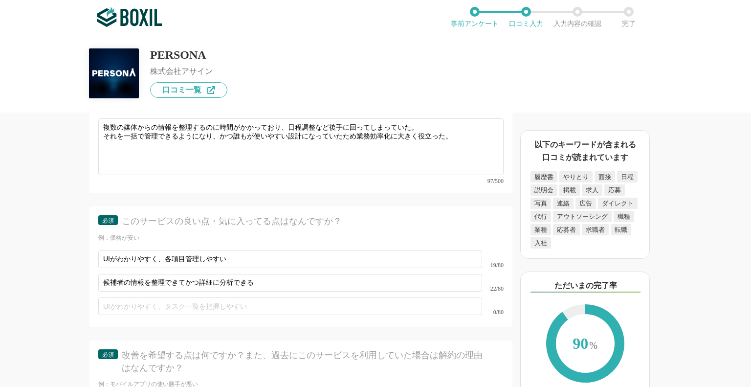
click at [183, 294] on div "0/80" at bounding box center [300, 305] width 405 height 23
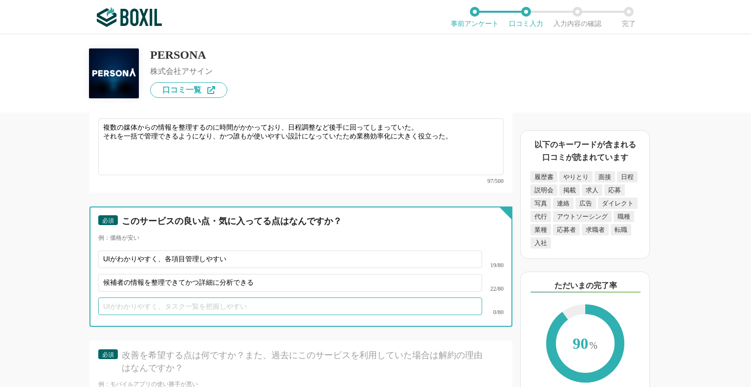
click at [183, 297] on input "text" at bounding box center [290, 306] width 384 height 18
type input "シ"
type input "[PERSON_NAME]"
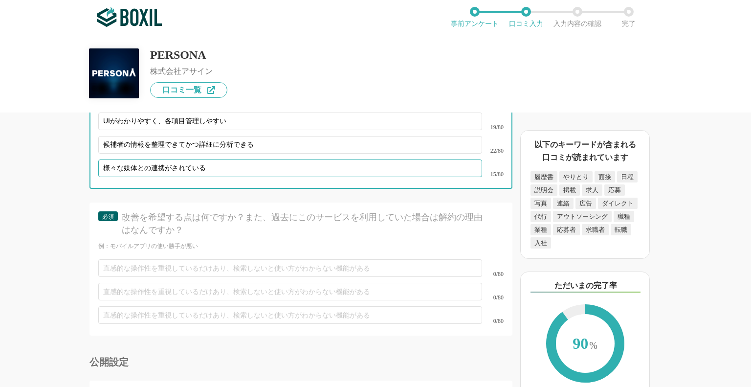
scroll to position [2819, 0]
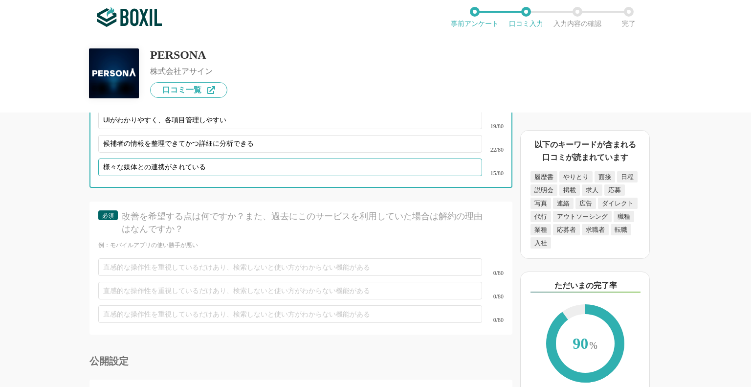
type input "様々な媒体との連携がされている"
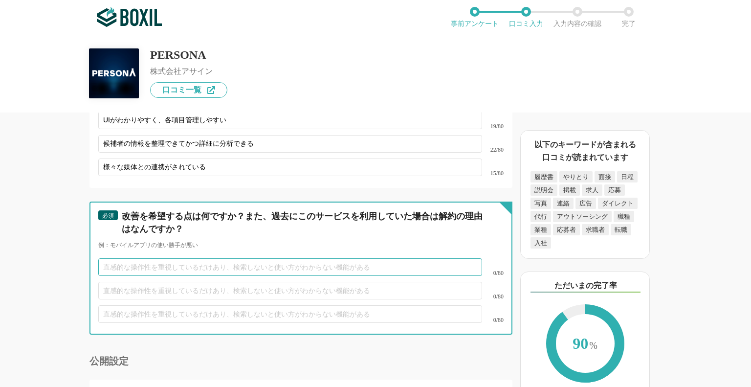
click at [279, 258] on input "text" at bounding box center [290, 267] width 384 height 18
type input "ス"
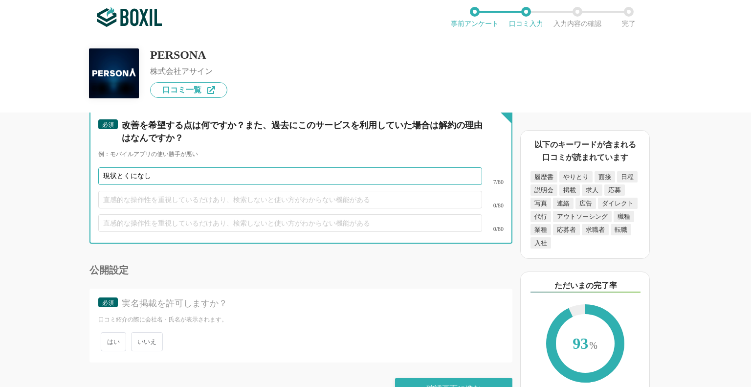
type input "現状とくになし"
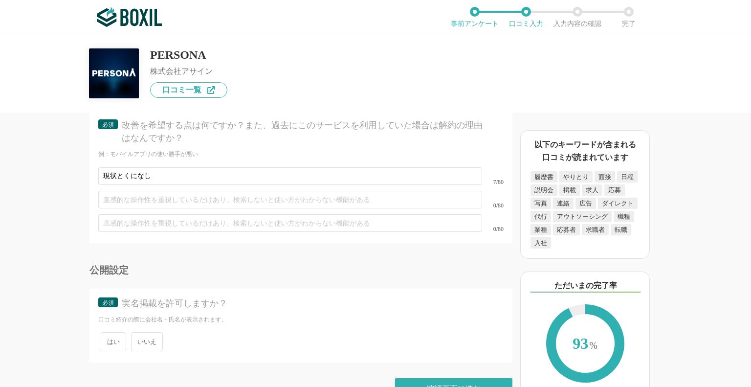
click at [156, 332] on span "いいえ" at bounding box center [147, 341] width 32 height 19
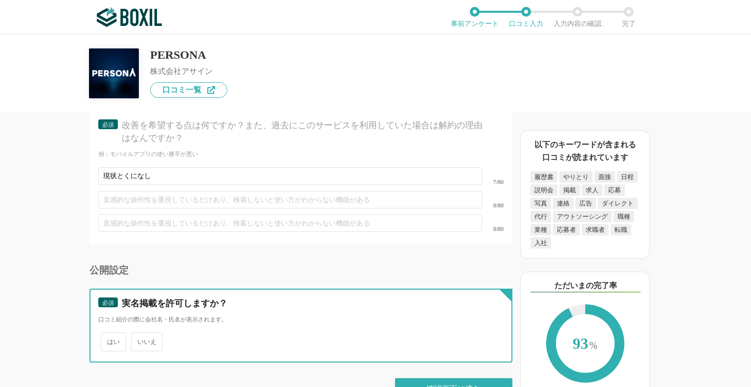
click at [140, 333] on input "いいえ" at bounding box center [136, 336] width 6 height 6
radio input "true"
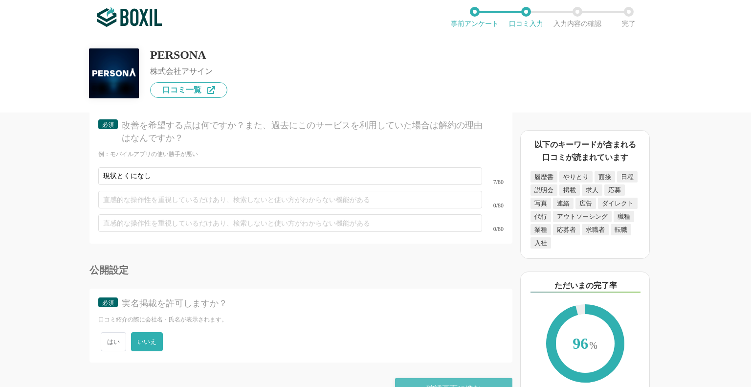
click at [410, 378] on div "確認画面に進む" at bounding box center [453, 389] width 117 height 22
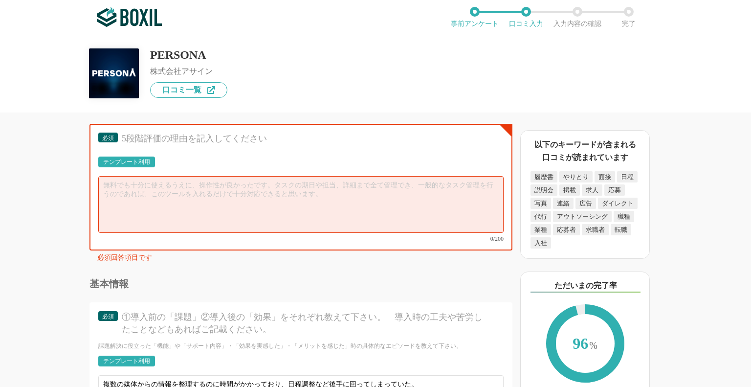
scroll to position [2423, 0]
click at [308, 176] on textarea at bounding box center [300, 204] width 405 height 57
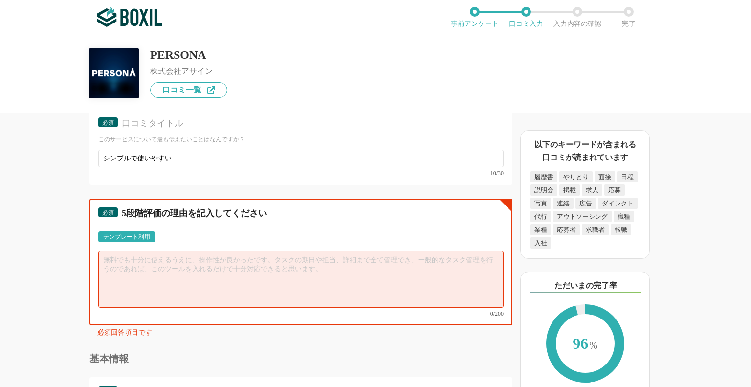
scroll to position [2349, 0]
click at [215, 250] on textarea at bounding box center [300, 278] width 405 height 57
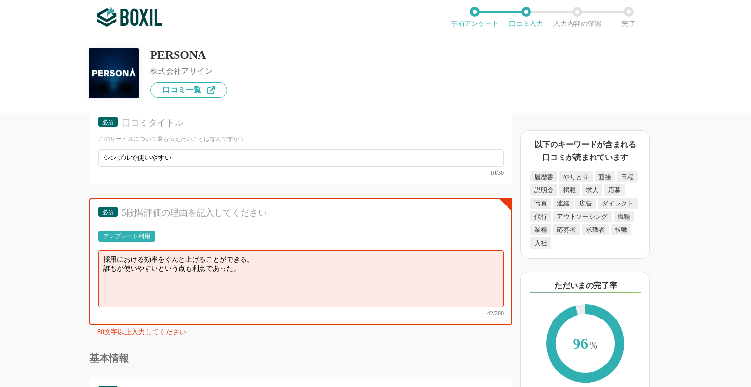
click at [247, 328] on div "80文字以上入力してください" at bounding box center [304, 333] width 415 height 11
click at [262, 256] on textarea "採用における効率をぐんと上げることができる。 誰もが使いやすいという点も利点であった。" at bounding box center [300, 278] width 405 height 57
click at [197, 254] on textarea "採用における効率をぐんと上げることができる。 誰もが使いやすいという点も利点であった。" at bounding box center [300, 278] width 405 height 57
click at [192, 254] on textarea "採用における効率をぐんと上げることができる。 誰もが使いやすいという点も利点であった。" at bounding box center [300, 278] width 405 height 57
click at [104, 250] on textarea "採用における効率をぐんと上げることができる。 誰もが使いやすいという点も実際に導入してみて感じる利点であった。" at bounding box center [300, 278] width 405 height 57
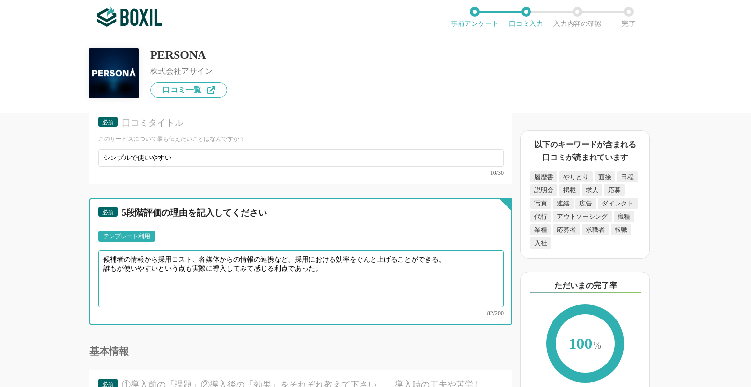
click at [321, 260] on textarea "候補者の情報から採用コスト、各媒体からの情報の連携など、採用における効率をぐんと上げることができる。 誰もが使いやすいという点も実際に導入してみて感じる利点で…" at bounding box center [300, 278] width 405 height 57
click at [156, 259] on textarea "候補者の情報から採用コスト、各媒体からの情報の連携など、採用における効率をぐんと上げることができる。 誰もが使いやすいという点も実際に導入してみて感じる利点で…" at bounding box center [300, 278] width 405 height 57
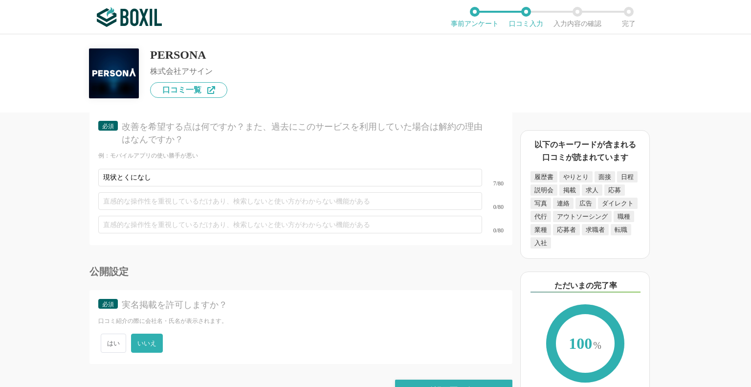
scroll to position [2903, 0]
type textarea "候補者の情報から採用コスト、各媒体からの情報の連携など、採用における効率をぐんと上げることができる。 誰もが使いやすかったという点も実際に導入してみて感じる利…"
click at [420, 378] on div "確認画面に進む" at bounding box center [453, 389] width 117 height 22
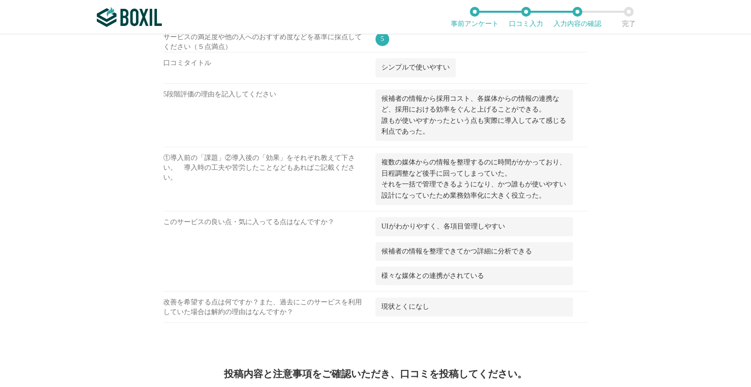
scroll to position [1129, 0]
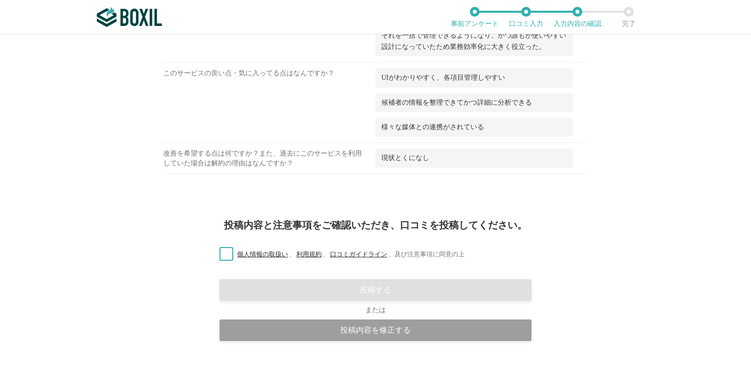
click at [228, 249] on label "個人情報の取扱い 、 利用規約 、 口コミガイドライン 、 及び注意事項に同意の上" at bounding box center [338, 254] width 253 height 10
click at [0, 0] on input "個人情報の取扱い 、 利用規約 、 口コミガイドライン 、 及び注意事項に同意の上" at bounding box center [0, 0] width 0 height 0
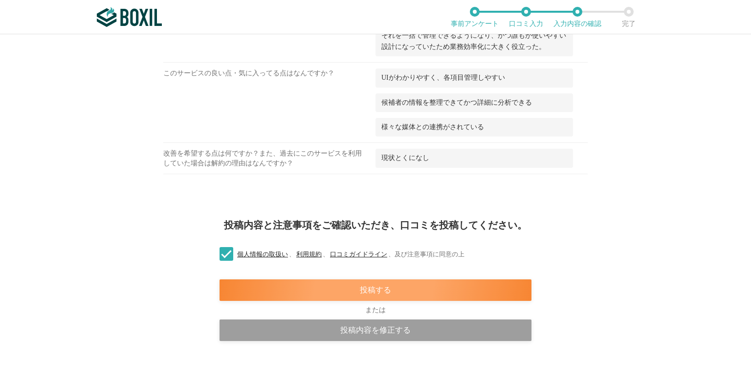
click at [291, 281] on div "投稿する" at bounding box center [375, 290] width 312 height 22
